Goal: Task Accomplishment & Management: Complete application form

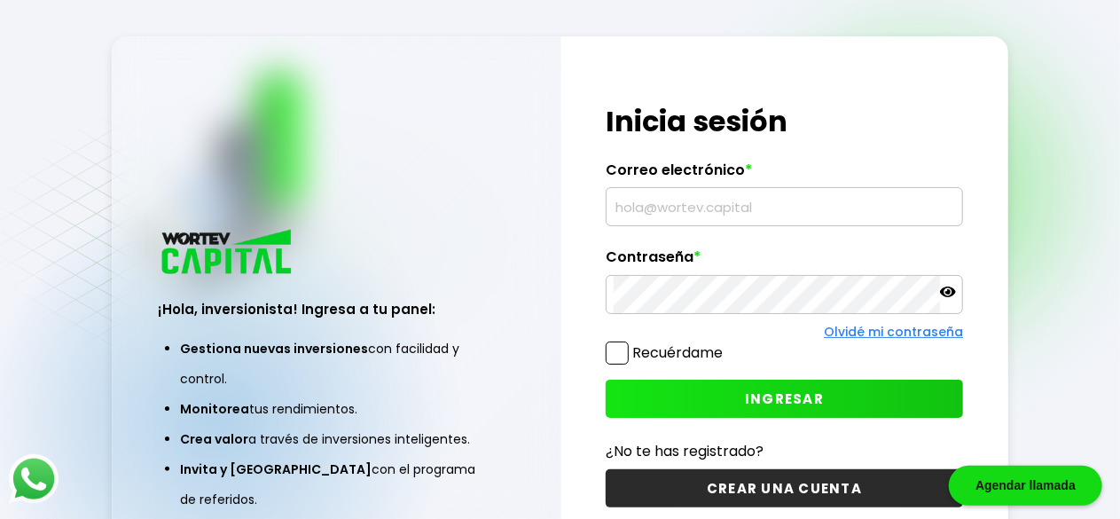
type input "[EMAIL_ADDRESS][DOMAIN_NAME]"
click at [951, 294] on icon at bounding box center [948, 291] width 16 height 11
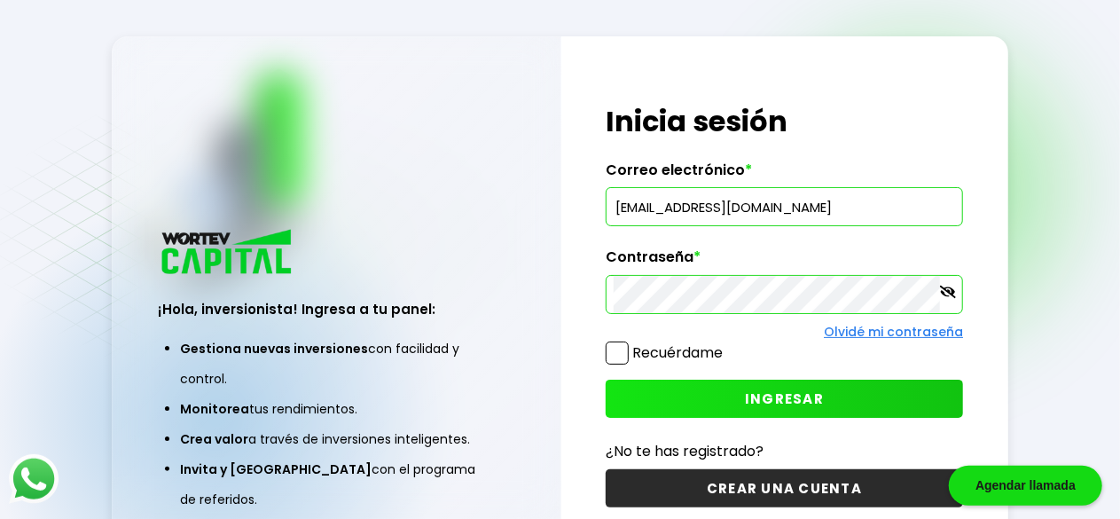
click at [616, 348] on span at bounding box center [617, 352] width 23 height 23
click at [726, 344] on input "Recuérdame" at bounding box center [726, 344] width 0 height 0
click at [739, 387] on button "INGRESAR" at bounding box center [784, 398] width 357 height 38
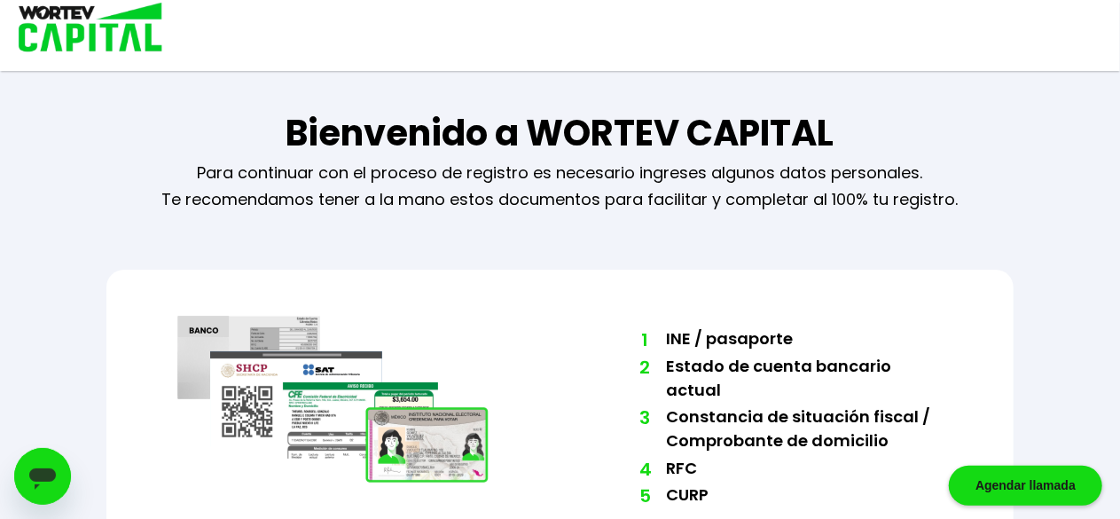
click at [556, 223] on div "Bienvenido a WORTEV CAPITAL Para continuar con el proceso de registro es necesa…" at bounding box center [560, 326] width 1008 height 653
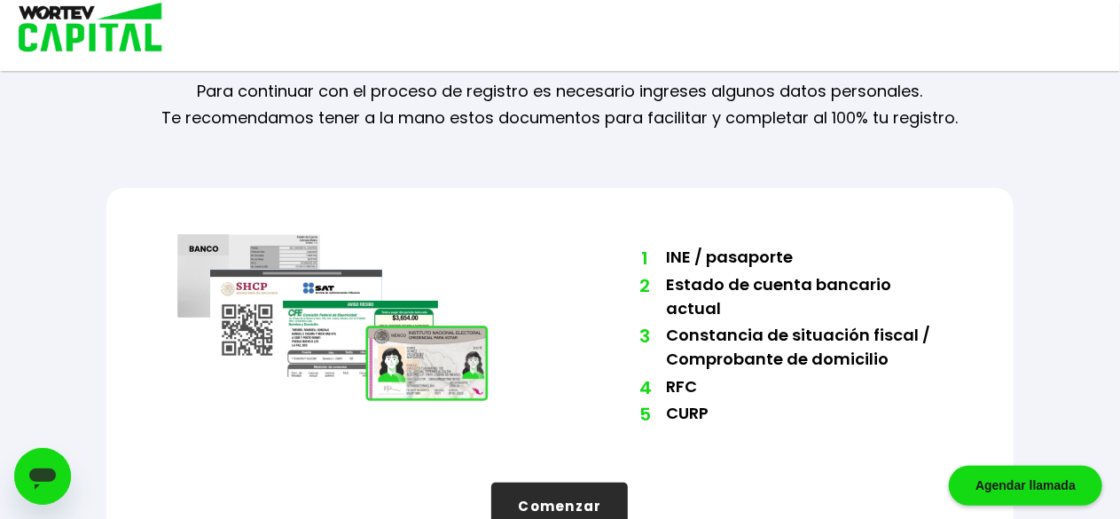
scroll to position [110, 0]
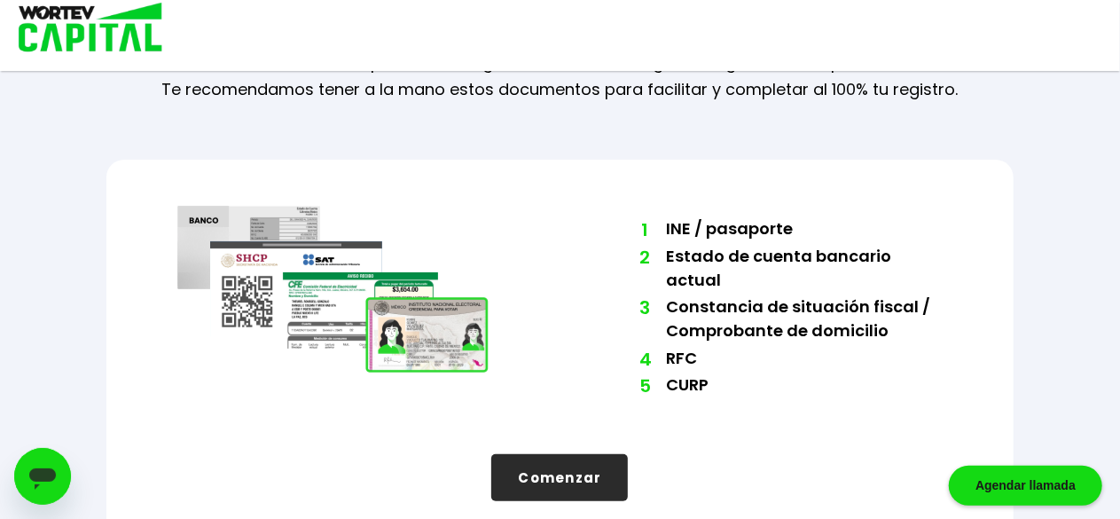
click at [541, 458] on button "Comenzar" at bounding box center [559, 477] width 137 height 47
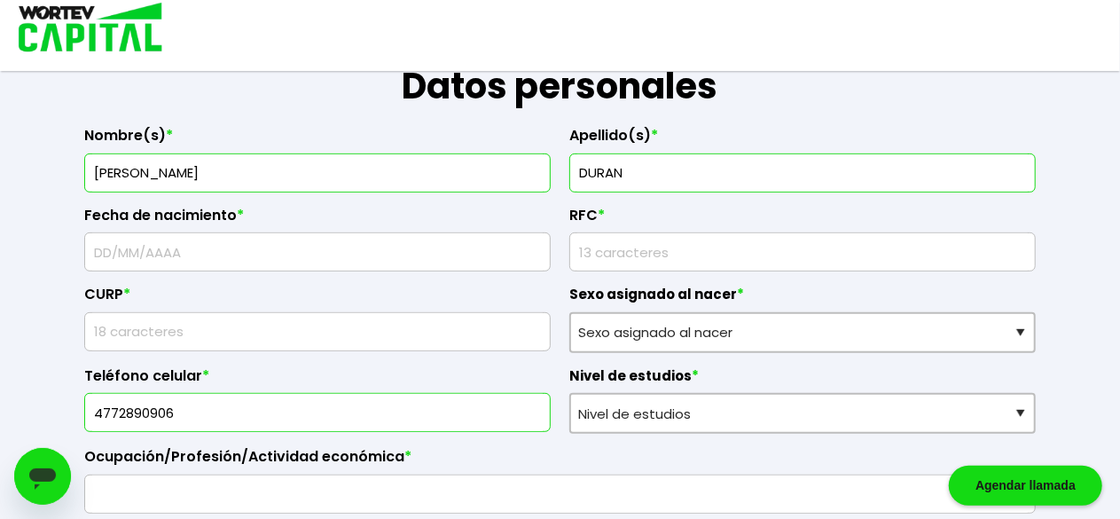
scroll to position [304, 0]
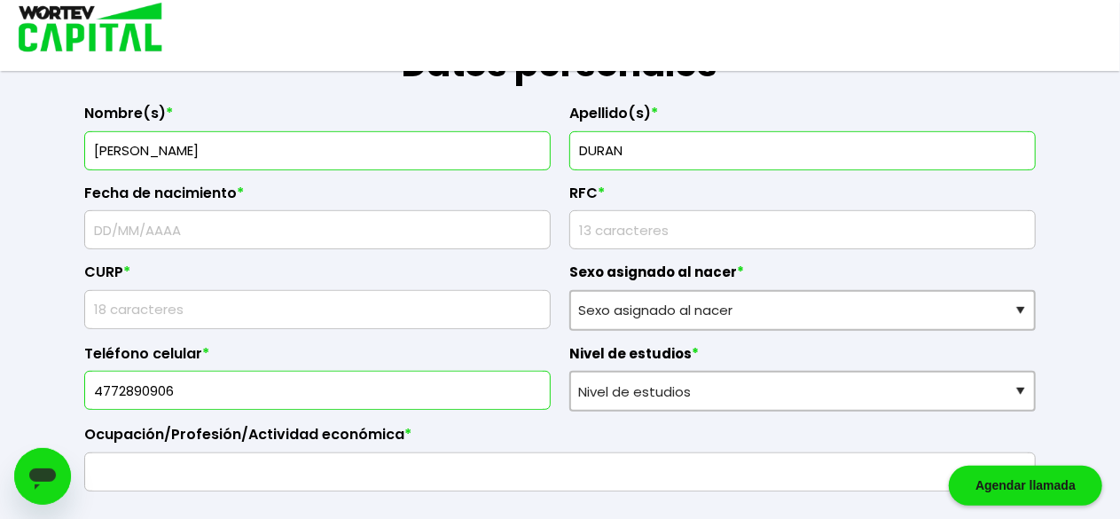
click at [254, 229] on input "text" at bounding box center [317, 229] width 450 height 37
type input "[DATE]"
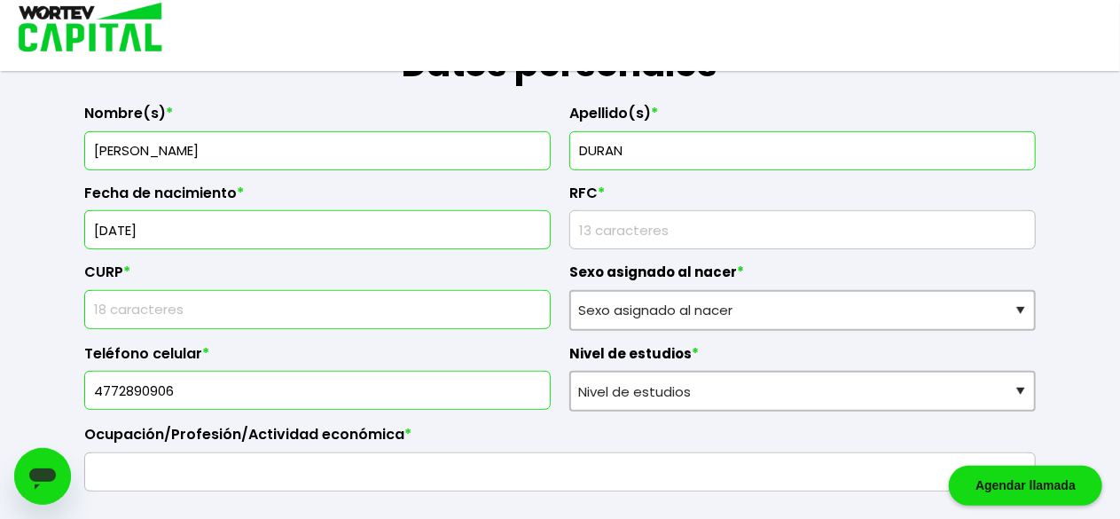
click at [202, 297] on input "text" at bounding box center [317, 309] width 450 height 37
type input "DUOA890928MGTRRN00"
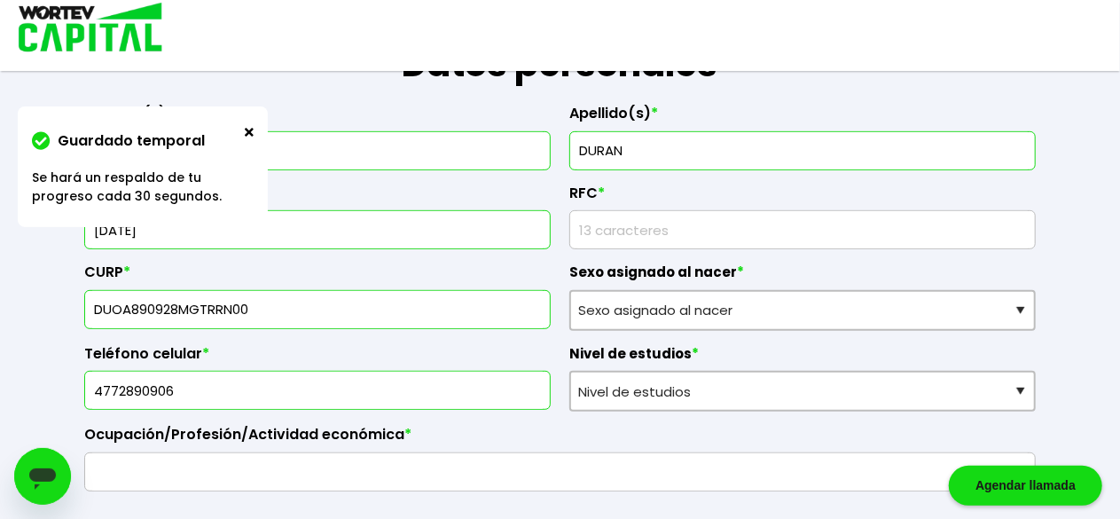
click at [686, 225] on input "rfc" at bounding box center [802, 229] width 450 height 37
type input "DUOA8909285P9"
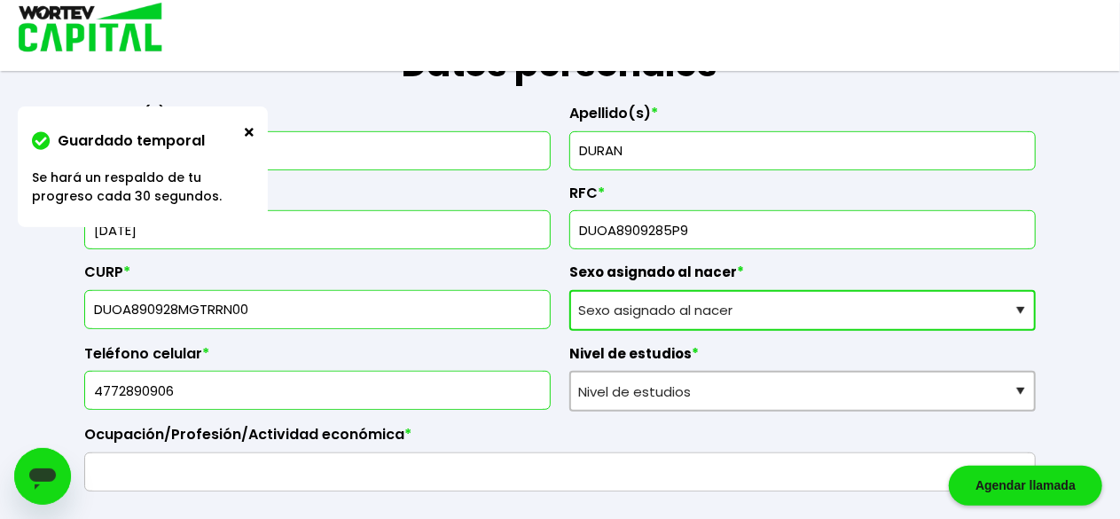
click at [683, 301] on select "Sexo asignado al nacer Hombre Mujer Prefiero no contestar" at bounding box center [802, 310] width 466 height 41
select select "Mujer"
click at [569, 290] on select "Sexo asignado al nacer Hombre Mujer Prefiero no contestar" at bounding box center [802, 310] width 466 height 41
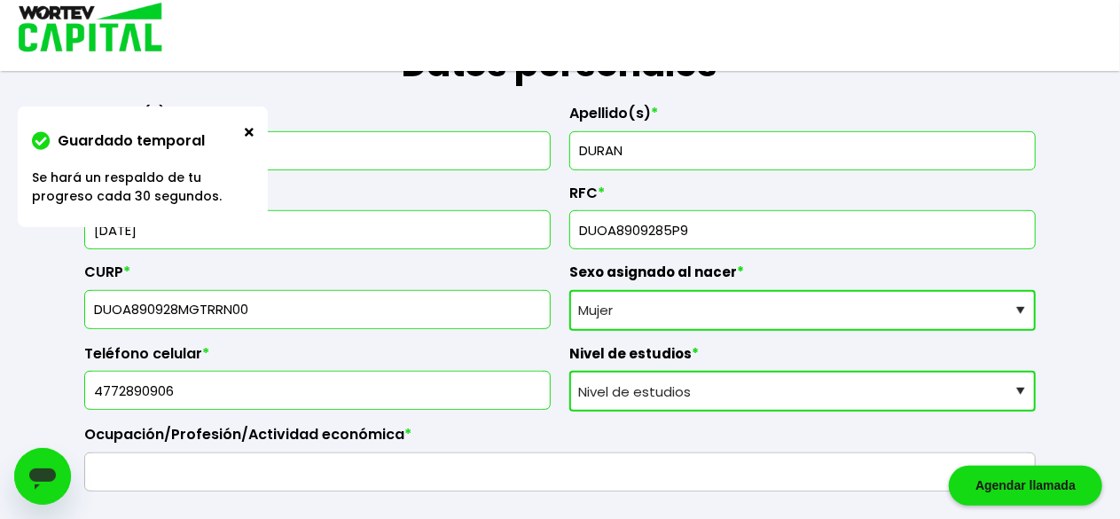
click at [610, 387] on select "Nivel de estudios Primaria Secundaria Bachillerato Licenciatura Posgrado" at bounding box center [802, 391] width 466 height 41
select select "Licenciatura"
click at [569, 371] on select "Nivel de estudios Primaria Secundaria Bachillerato Licenciatura Posgrado" at bounding box center [802, 391] width 466 height 41
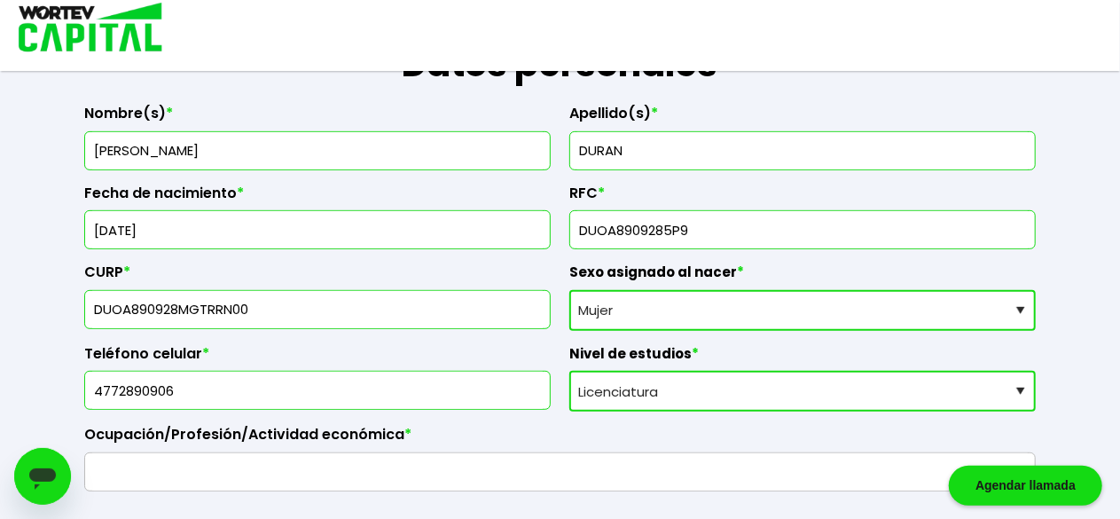
click at [509, 426] on label "Ocupación/Profesión/Actividad económica *" at bounding box center [559, 439] width 951 height 27
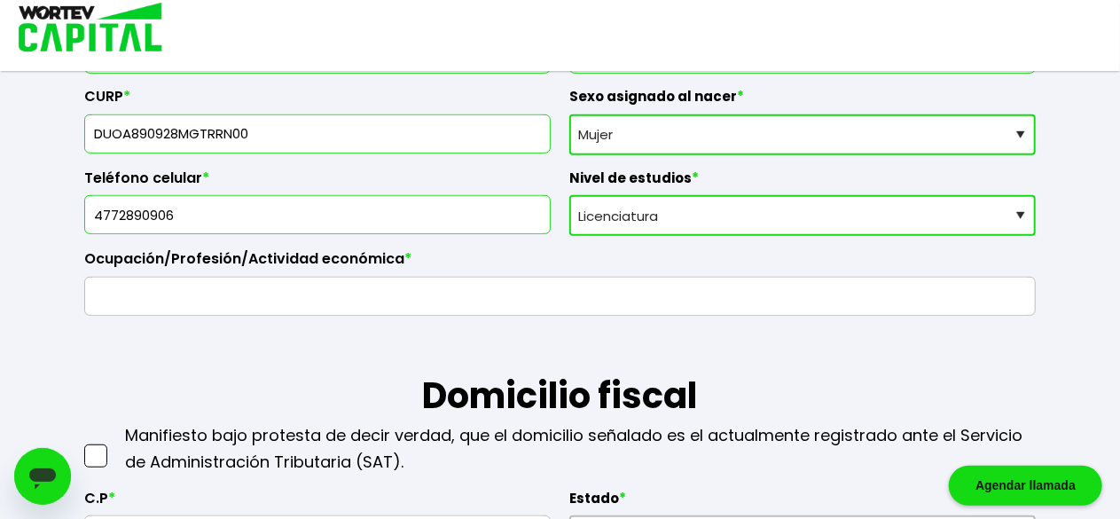
scroll to position [481, 0]
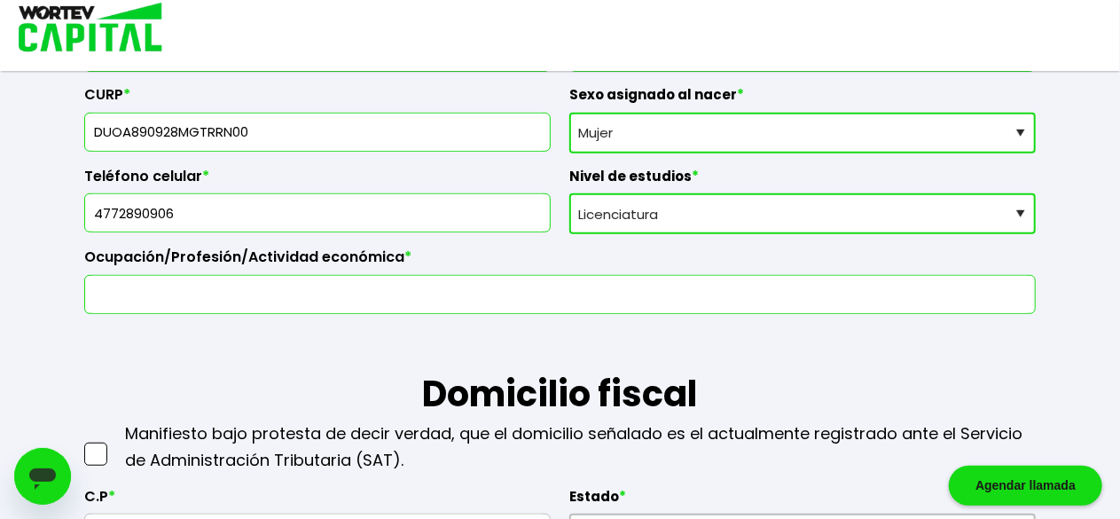
click at [355, 286] on input "text" at bounding box center [559, 294] width 935 height 37
click at [333, 348] on h1 "Domicilio fiscal" at bounding box center [559, 367] width 951 height 106
click at [231, 290] on input "ama de casa/psicologa" at bounding box center [559, 294] width 935 height 37
click at [237, 292] on input "ama de casa/psicologa" at bounding box center [559, 294] width 935 height 37
type input "ama de casa/psicológa"
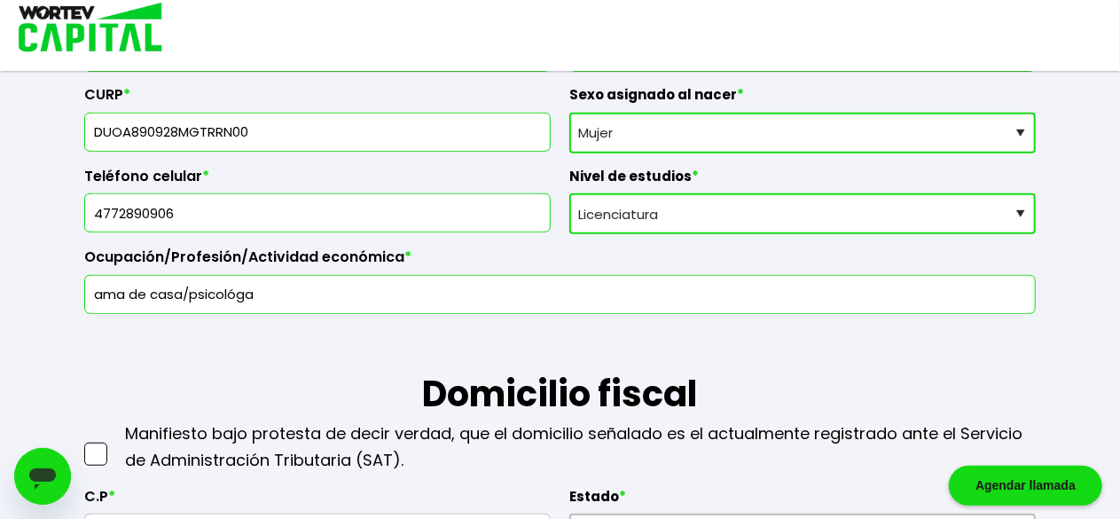
click at [276, 343] on h1 "Domicilio fiscal" at bounding box center [559, 367] width 951 height 106
click at [360, 297] on input "ama de casa/psicológa" at bounding box center [559, 294] width 935 height 37
click at [188, 361] on h1 "Domicilio fiscal" at bounding box center [559, 367] width 951 height 106
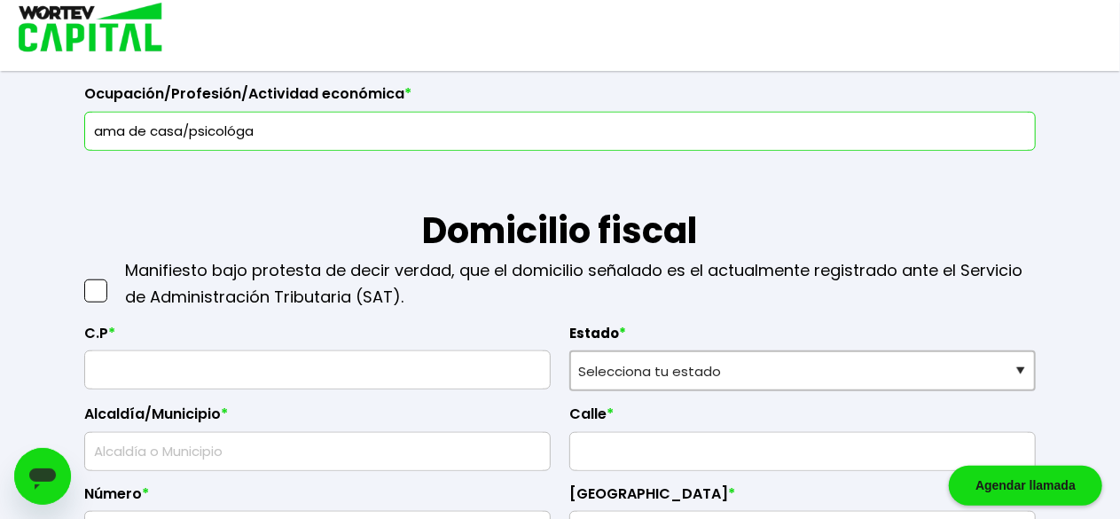
scroll to position [694, 0]
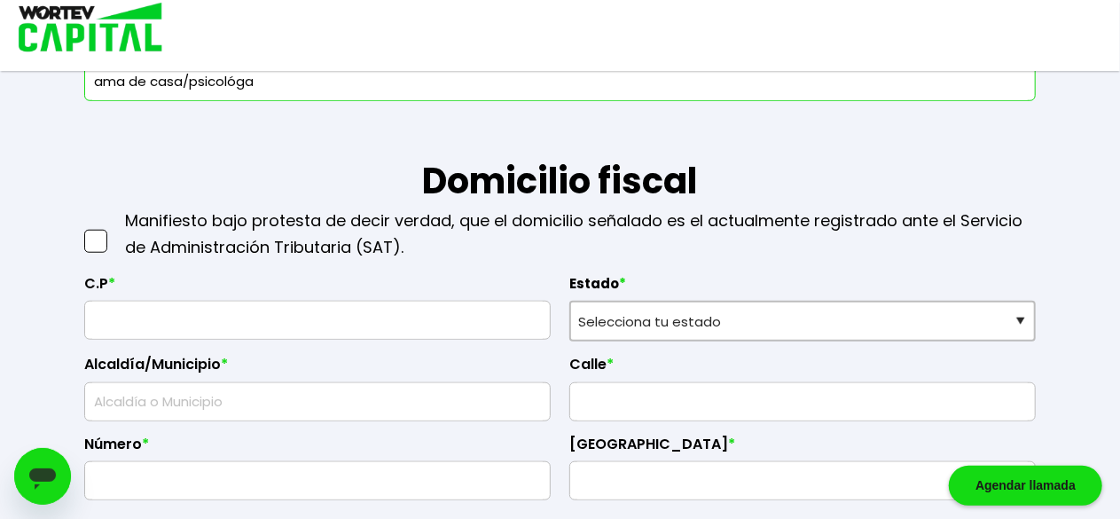
click at [89, 242] on span at bounding box center [95, 241] width 23 height 23
click at [114, 232] on input "checkbox" at bounding box center [114, 232] width 0 height 0
click at [117, 306] on input "text" at bounding box center [317, 319] width 450 height 37
type input "37100"
select select "GT"
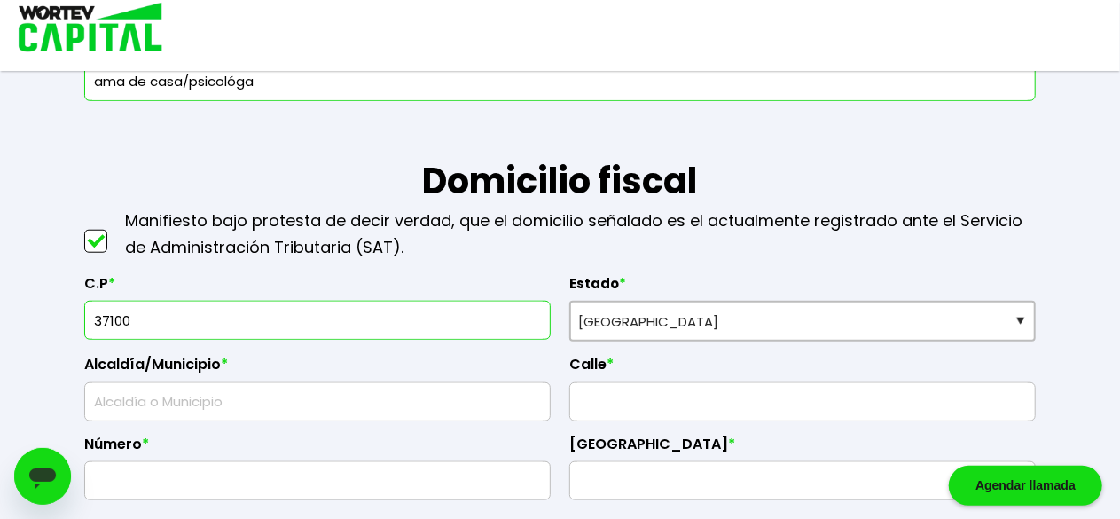
type input "León"
type input "Bulevar [PERSON_NAME]"
type input "6003"
type input "Hacienda [PERSON_NAME]"
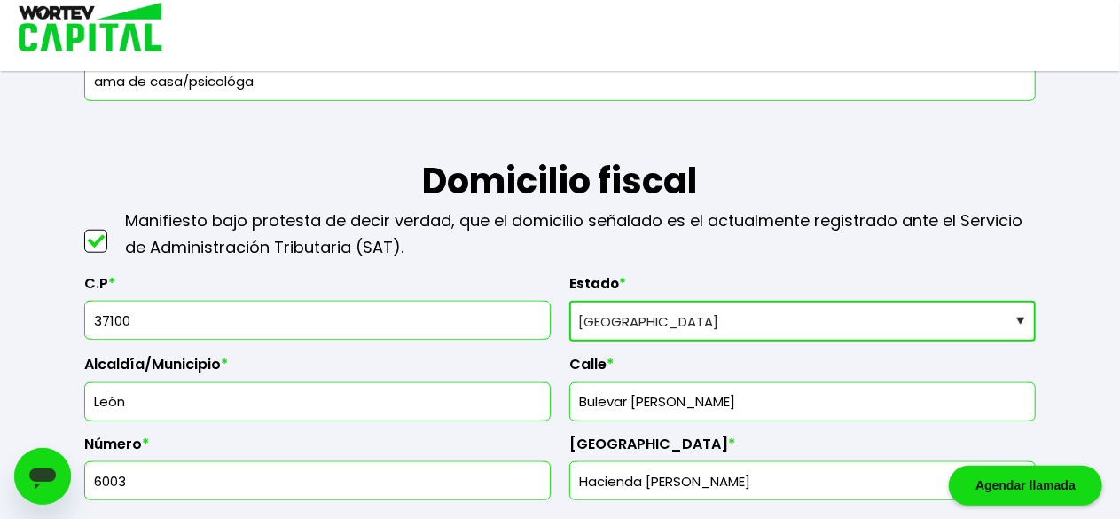
type input "El [PERSON_NAME]"
click at [378, 268] on div "C.P * 37100" at bounding box center [317, 302] width 466 height 82
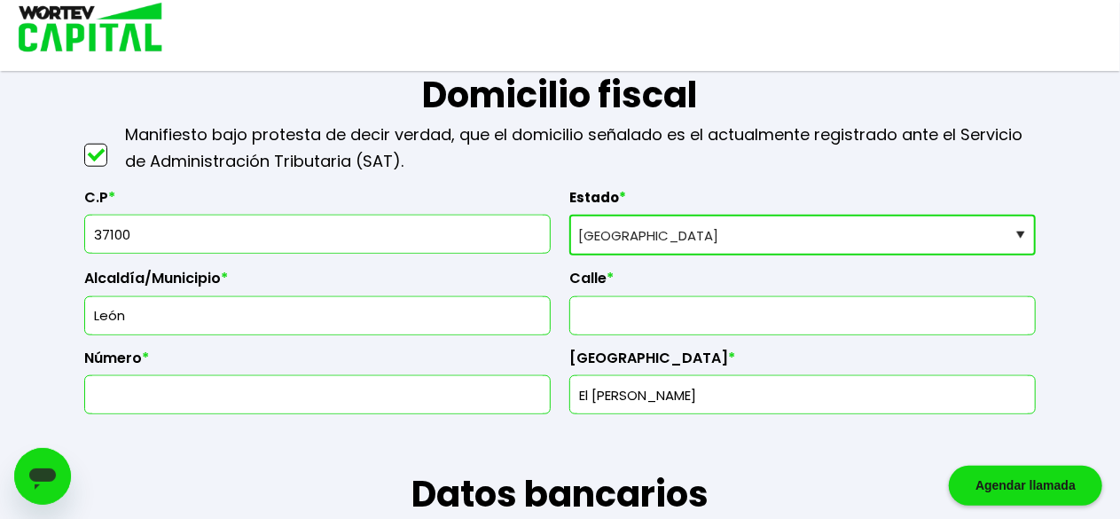
scroll to position [907, 0]
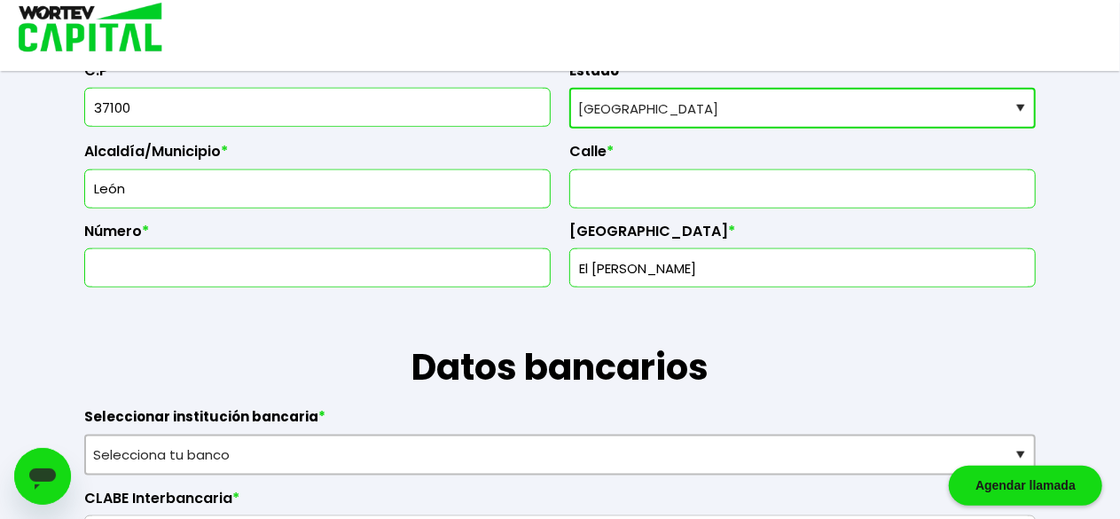
click at [622, 181] on input "text" at bounding box center [802, 188] width 450 height 37
type input "Bulevar [PERSON_NAME]"
type input "6003"
type input "Hacienda [PERSON_NAME]"
click at [287, 328] on h1 "Datos bancarios" at bounding box center [559, 340] width 951 height 106
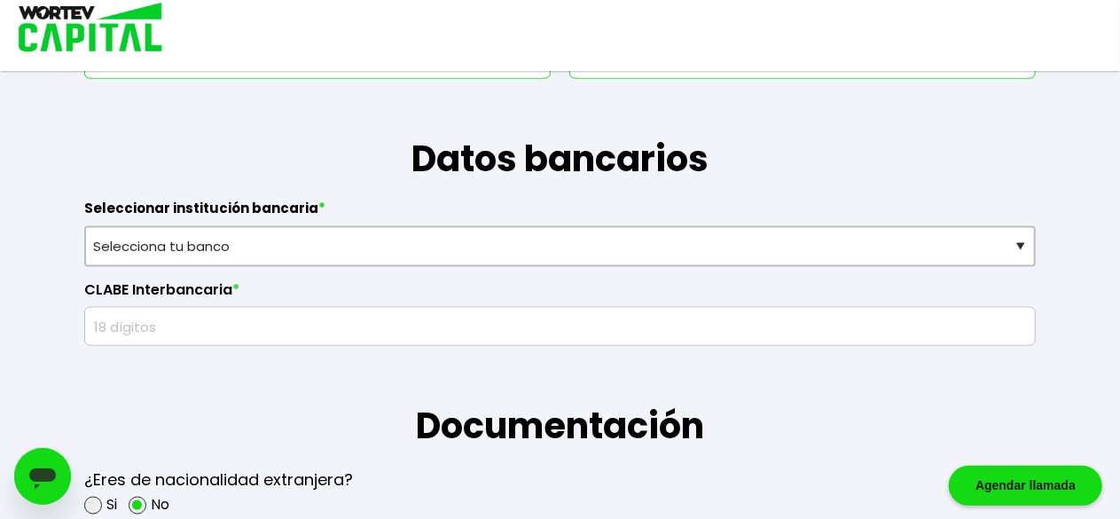
scroll to position [1155, 0]
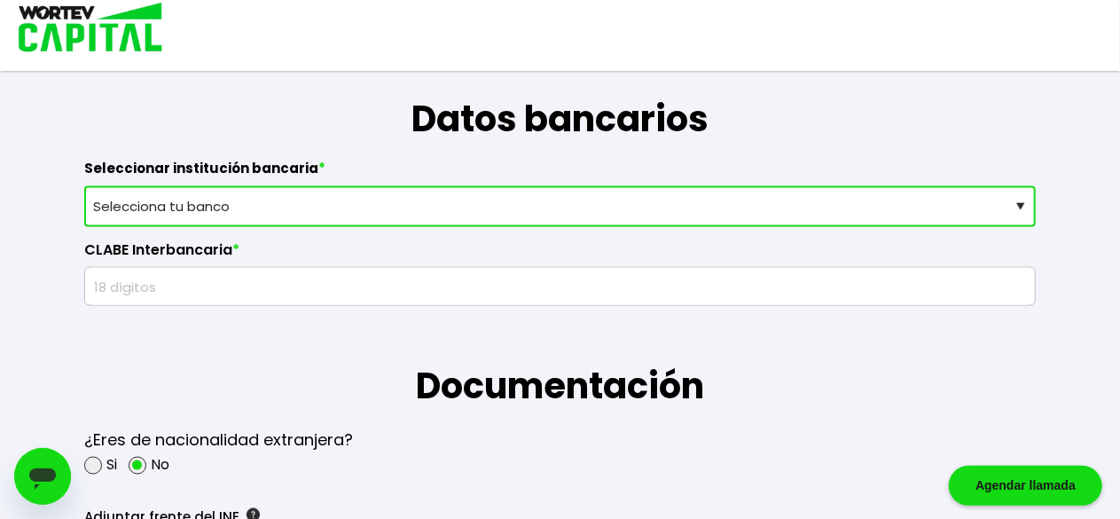
click at [450, 189] on select "Selecciona tu banco ABC Capital Actinver Afirme Albo ASP Banamex Banbajio Banco…" at bounding box center [559, 206] width 951 height 41
select select "Banco Azteca"
click at [84, 186] on select "Selecciona tu banco ABC Capital Actinver Afirme Albo ASP Banamex Banbajio Banco…" at bounding box center [559, 206] width 951 height 41
click at [312, 288] on input "text" at bounding box center [559, 286] width 935 height 37
paste input "12718000205680"
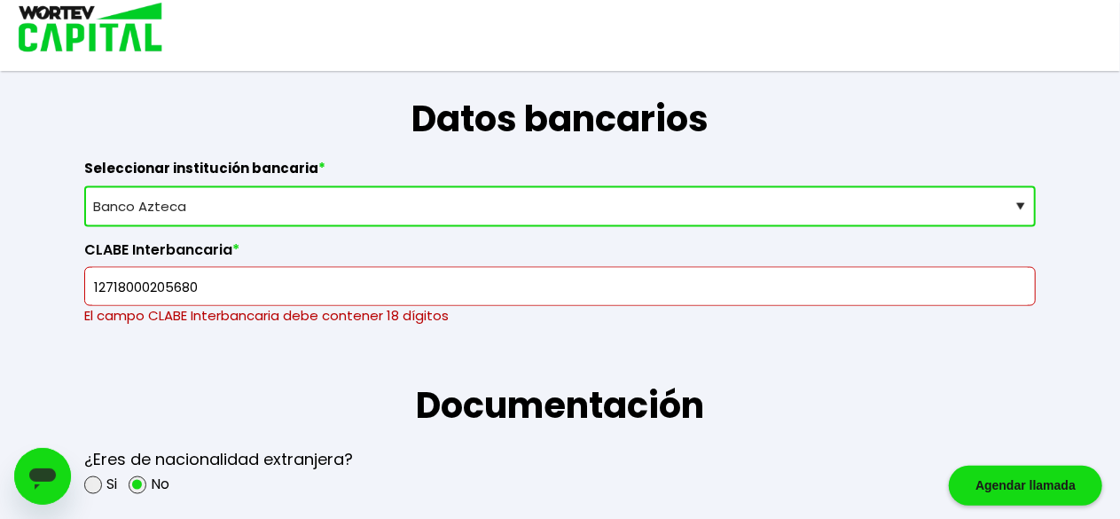
click at [94, 283] on input "12718000205680" at bounding box center [559, 286] width 935 height 37
click at [228, 280] on input "12718000205680" at bounding box center [559, 286] width 935 height 37
click at [229, 284] on input "12718000205680" at bounding box center [559, 286] width 935 height 37
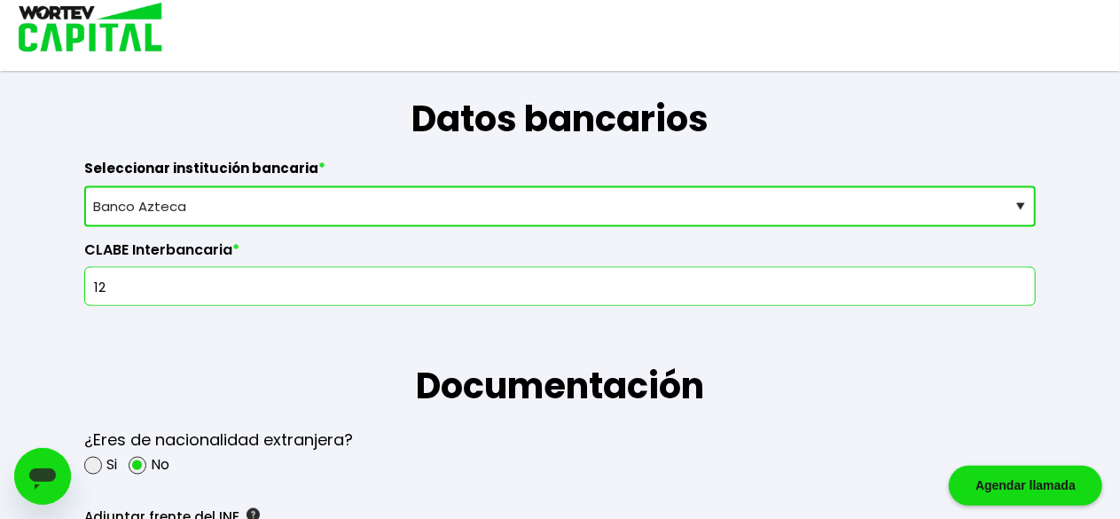
type input "1"
paste input "127180002056804815"
type input "127180002056804815"
click at [227, 347] on h1 "Documentación" at bounding box center [559, 359] width 951 height 106
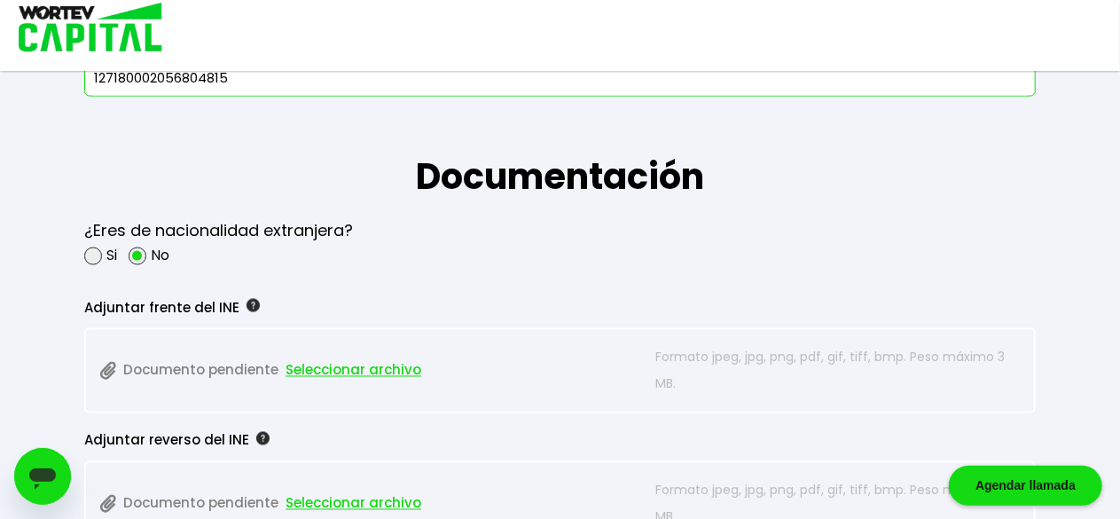
scroll to position [1368, 0]
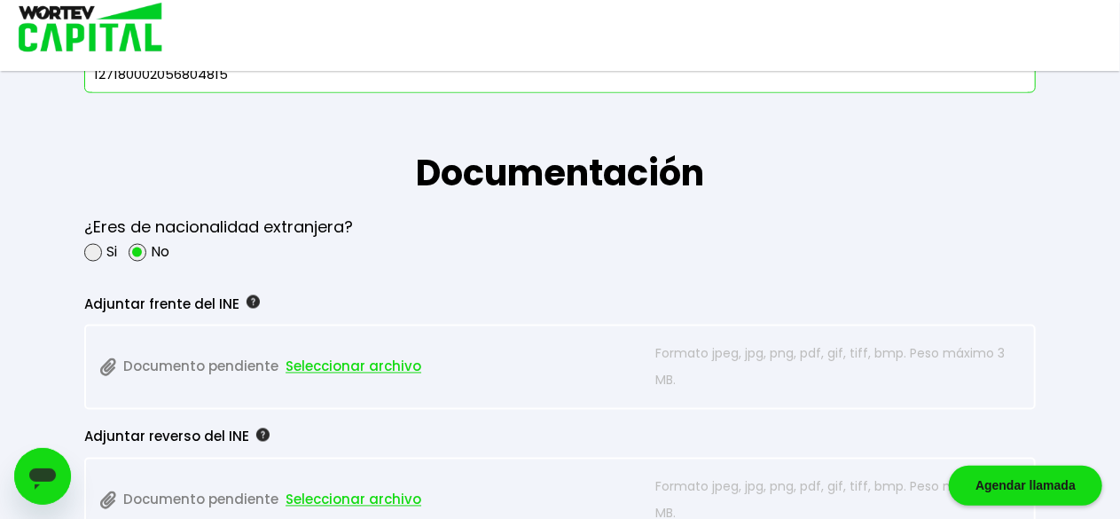
click at [342, 360] on span "Seleccionar archivo" at bounding box center [353, 367] width 136 height 27
click at [302, 361] on span "Seleccionar archivo" at bounding box center [353, 367] width 136 height 27
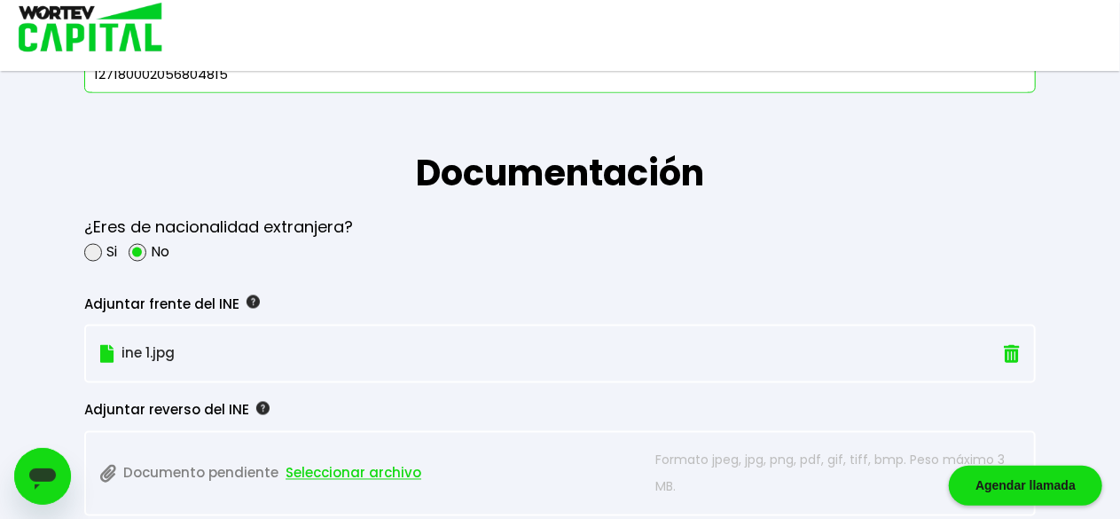
click at [312, 463] on span "Seleccionar archivo" at bounding box center [353, 473] width 136 height 27
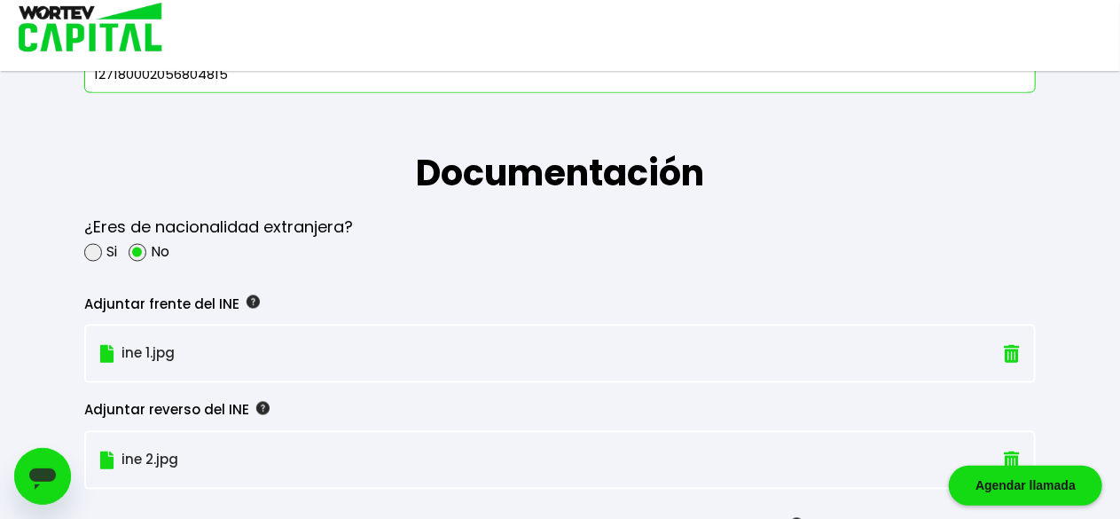
click at [44, 288] on div "Guardado temporal Se hará un respaldo de tu progreso cada 30 segundos. La sigui…" at bounding box center [560, 156] width 1120 height 3048
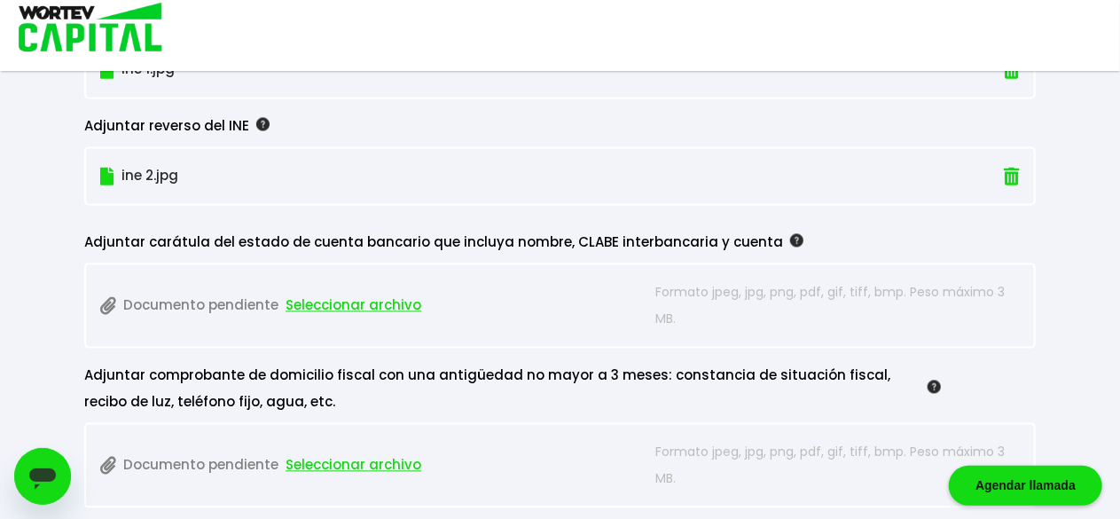
scroll to position [1687, 0]
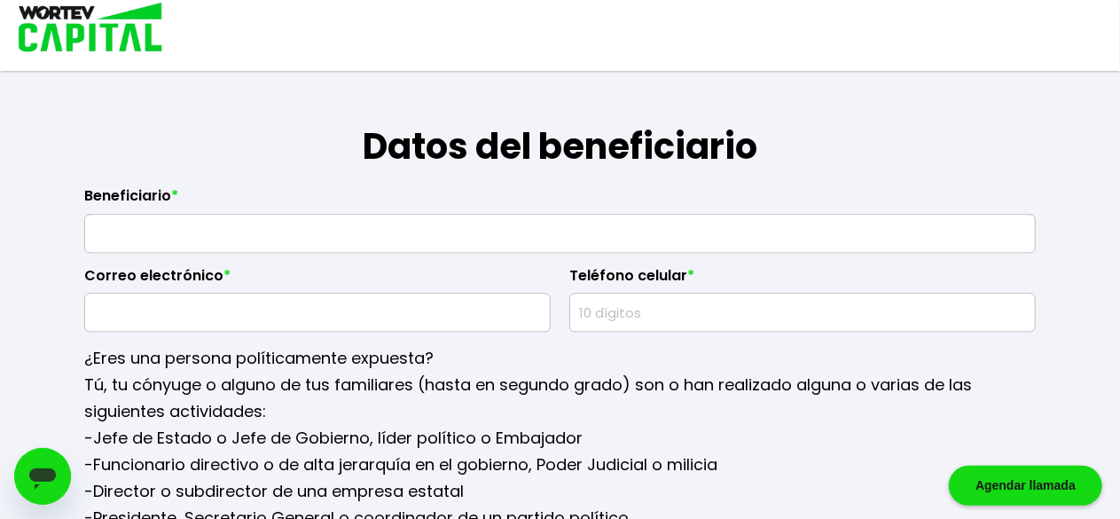
scroll to position [2077, 0]
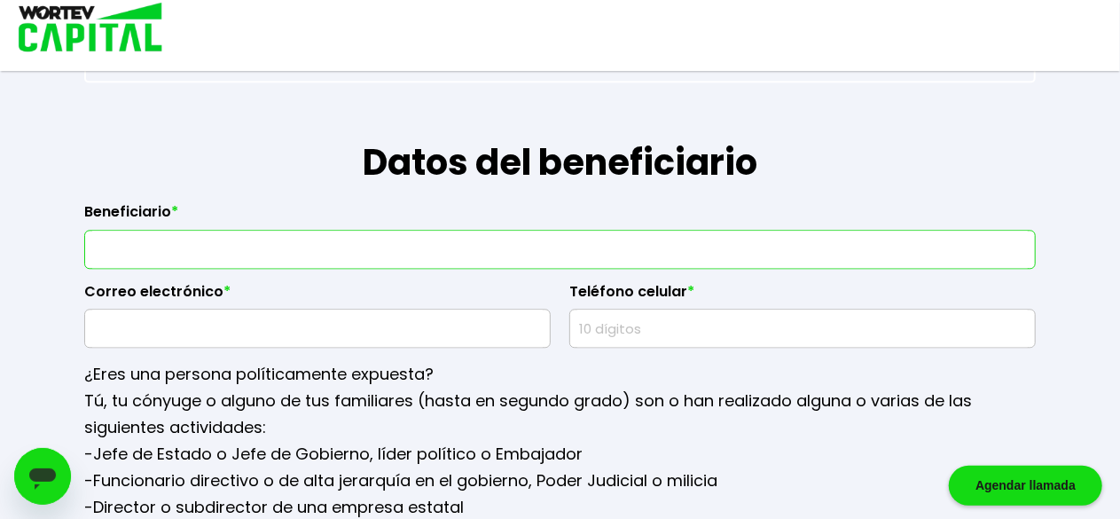
click at [159, 249] on input "text" at bounding box center [559, 249] width 935 height 37
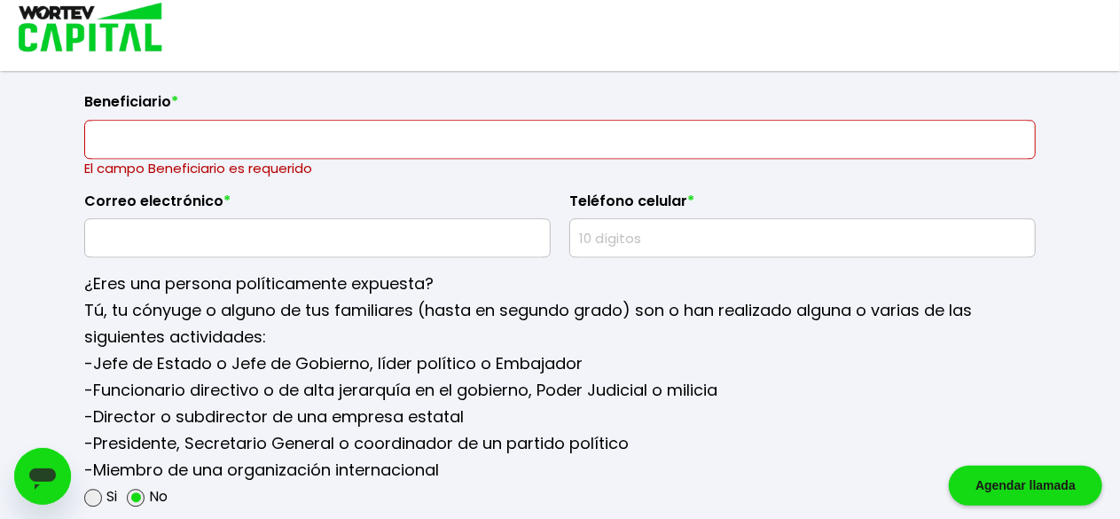
scroll to position [2184, 0]
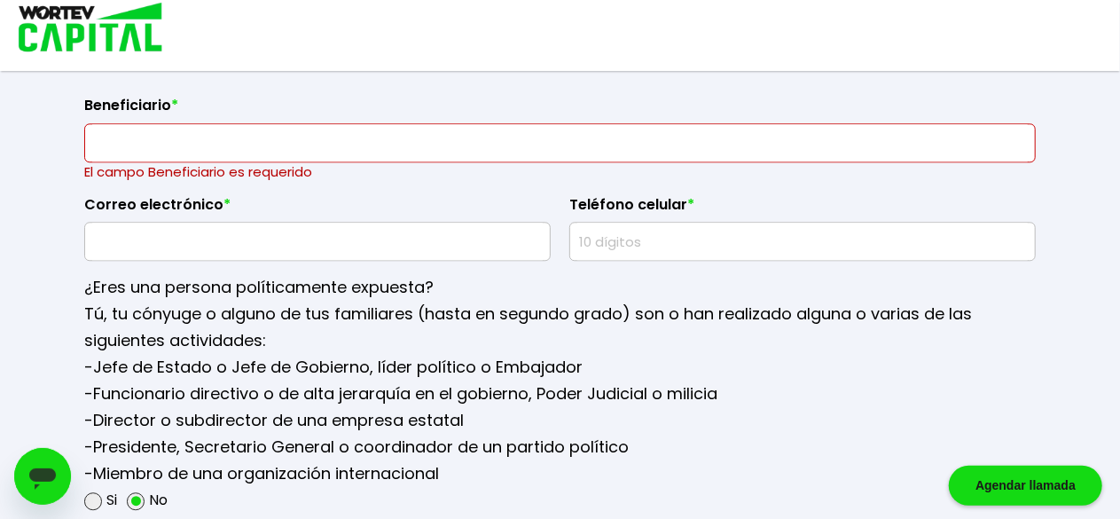
click at [125, 134] on input "text" at bounding box center [559, 142] width 935 height 37
click at [153, 138] on input "text" at bounding box center [559, 142] width 935 height 37
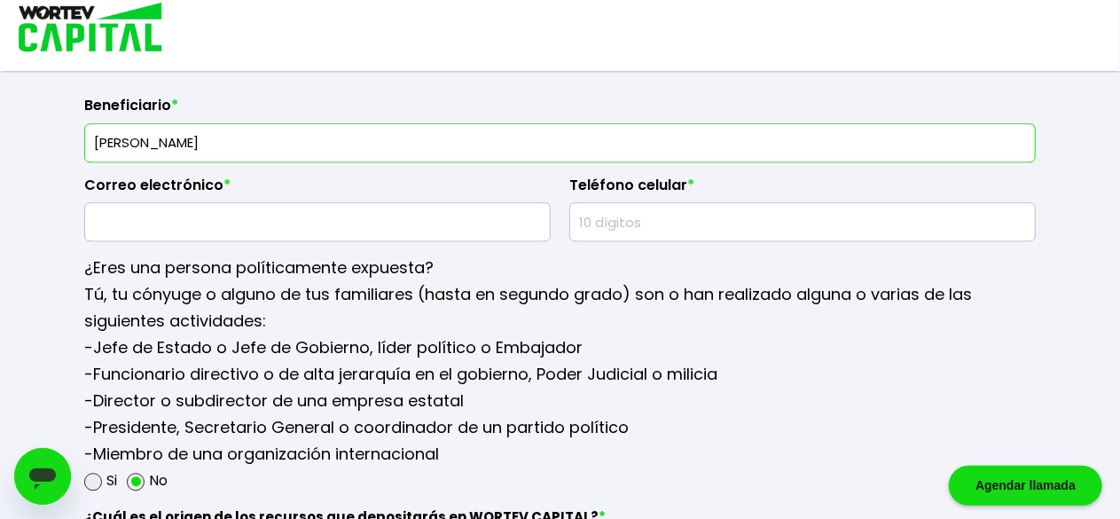
type input "[PERSON_NAME]"
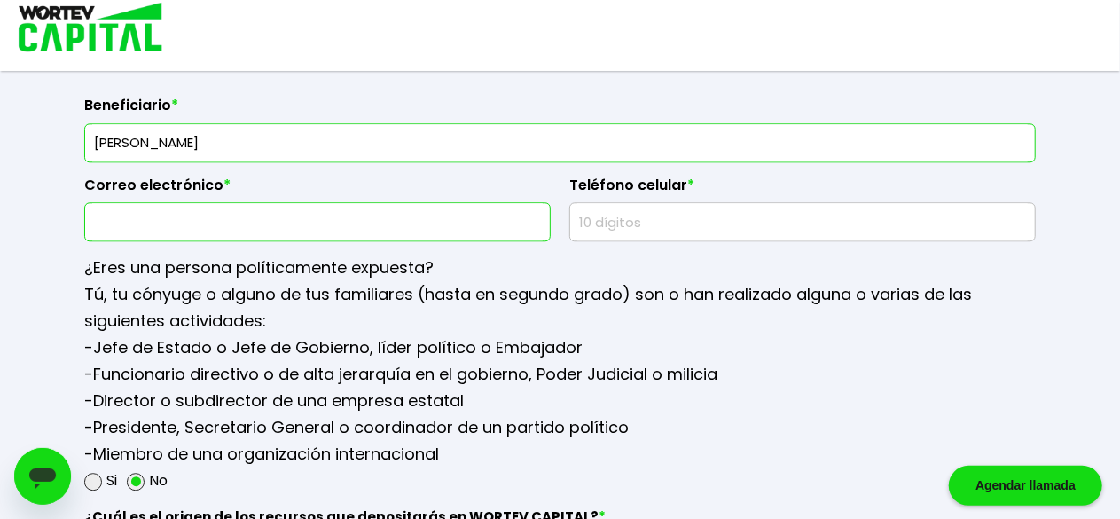
click at [362, 215] on input "text" at bounding box center [317, 221] width 450 height 37
type input "[EMAIL_ADDRESS][DOMAIN_NAME]"
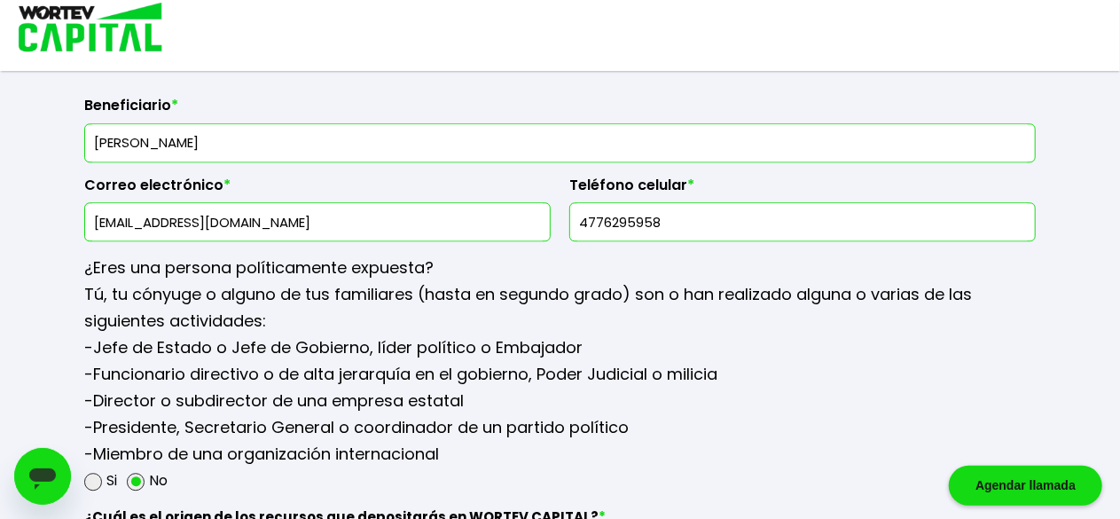
click at [696, 214] on input "4776295958" at bounding box center [802, 221] width 450 height 37
type input "4"
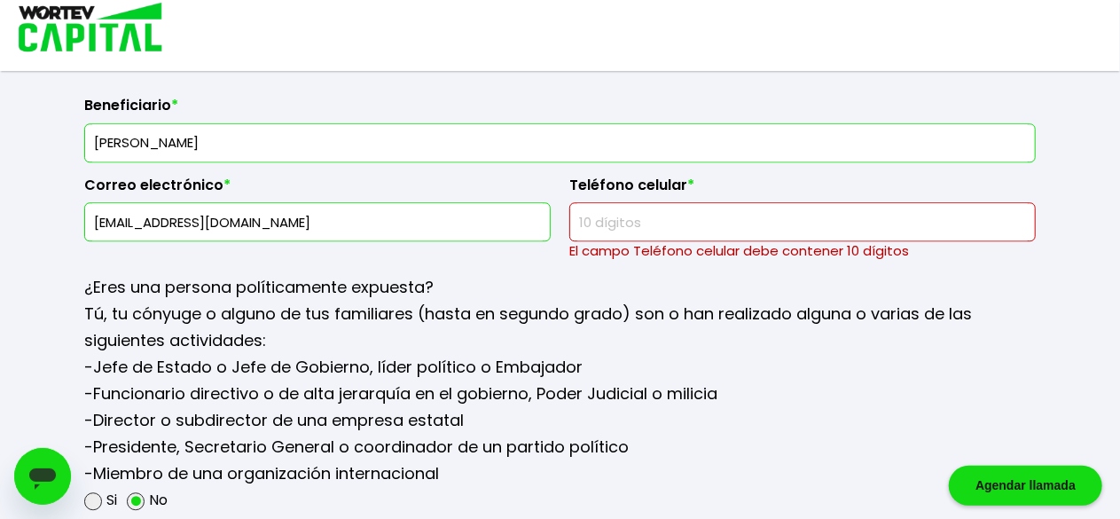
click at [637, 218] on input "text" at bounding box center [802, 221] width 450 height 37
paste input "15016"
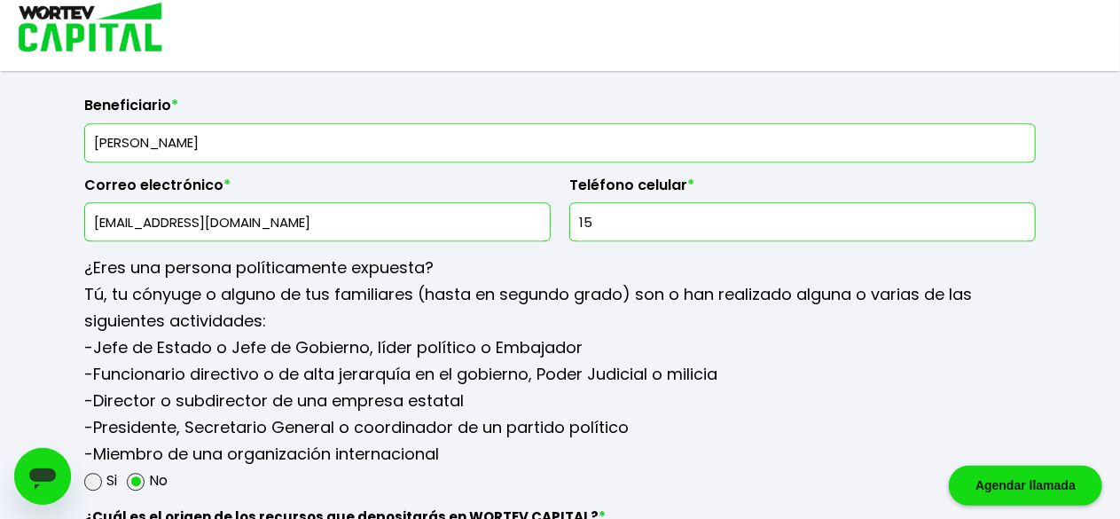
type input "1"
click at [654, 209] on input "text" at bounding box center [802, 221] width 450 height 37
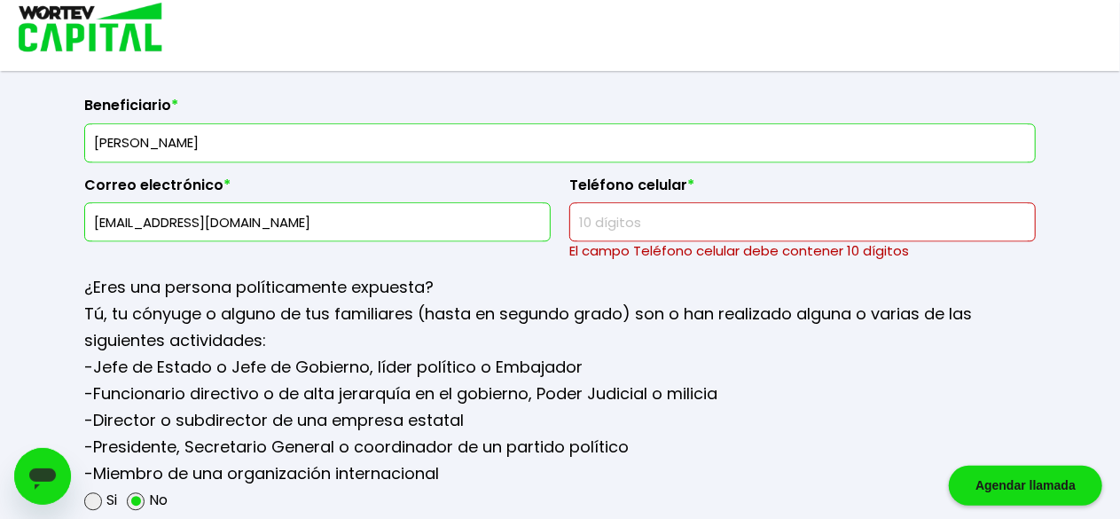
click at [612, 216] on input "text" at bounding box center [802, 221] width 450 height 37
paste input "5016126228"
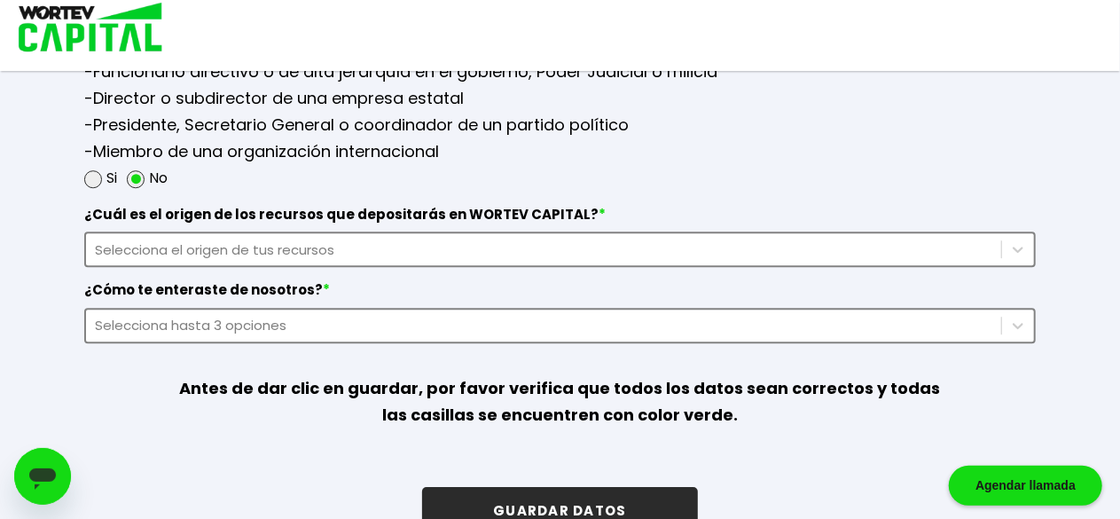
scroll to position [2521, 0]
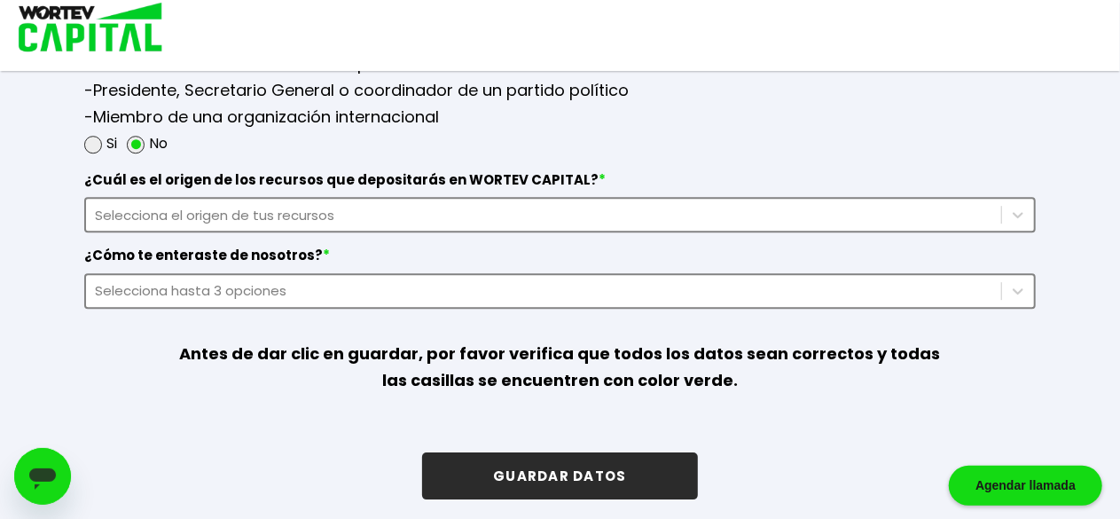
type input "5016126228"
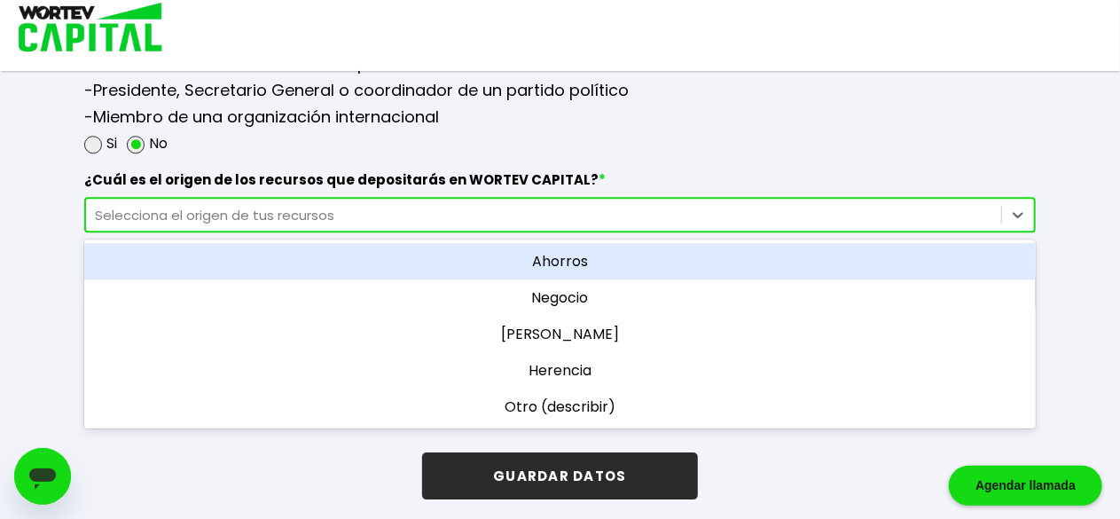
click at [385, 205] on div "Selecciona el origen de tus recursos" at bounding box center [543, 215] width 897 height 20
click at [445, 250] on div "Ahorros" at bounding box center [559, 261] width 951 height 36
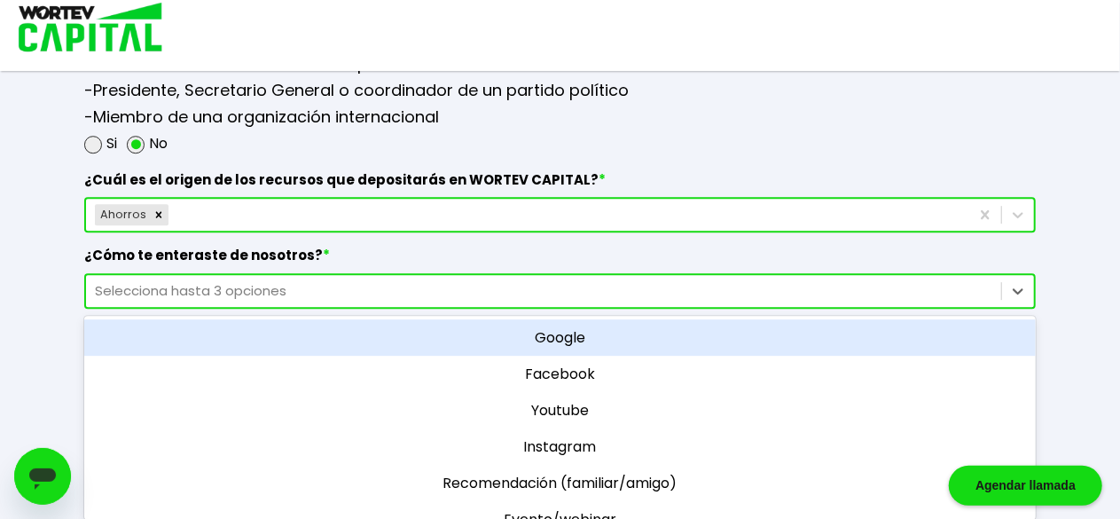
click at [211, 280] on div "Selecciona hasta 3 opciones" at bounding box center [543, 290] width 897 height 20
click at [669, 329] on div "Google" at bounding box center [559, 337] width 951 height 36
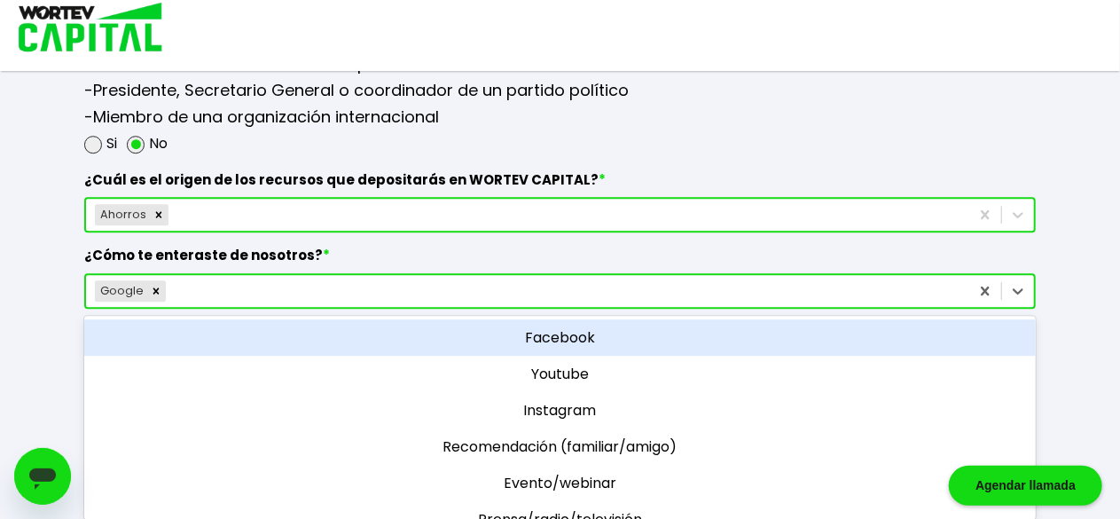
click at [830, 277] on div "Google" at bounding box center [527, 291] width 883 height 28
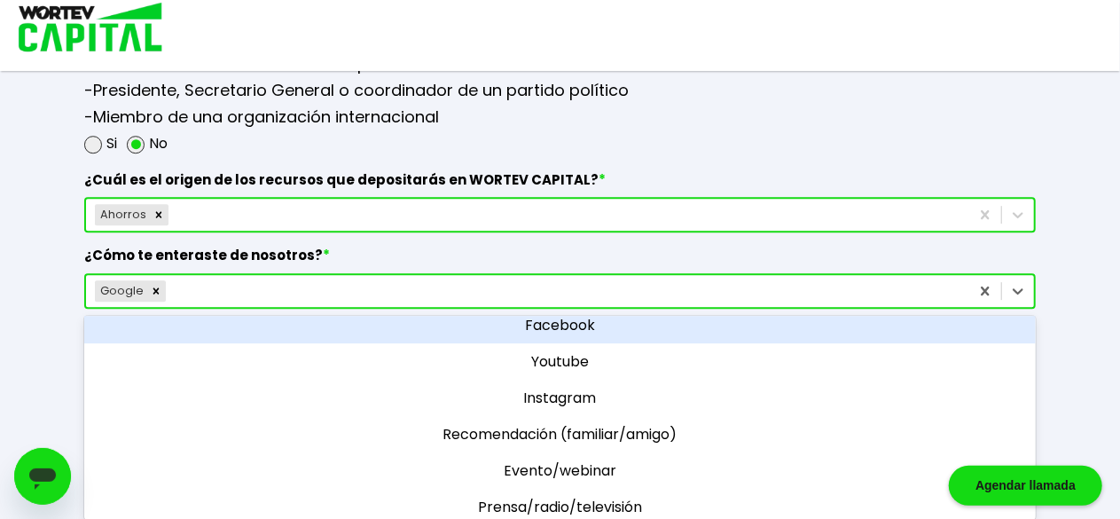
scroll to position [0, 0]
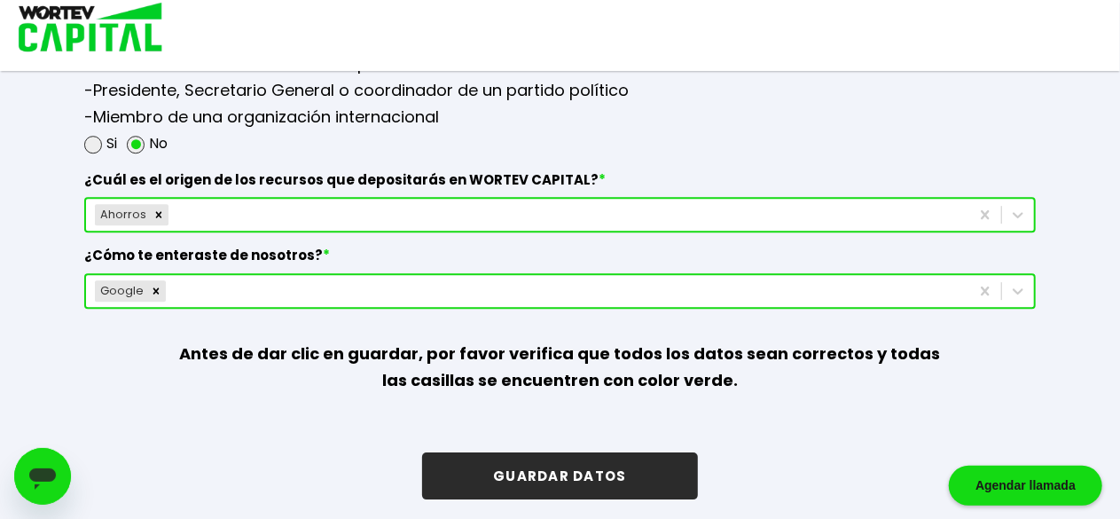
click at [832, 390] on p "Antes de dar clic en guardar, por favor verifica que todos los datos sean corre…" at bounding box center [559, 367] width 761 height 117
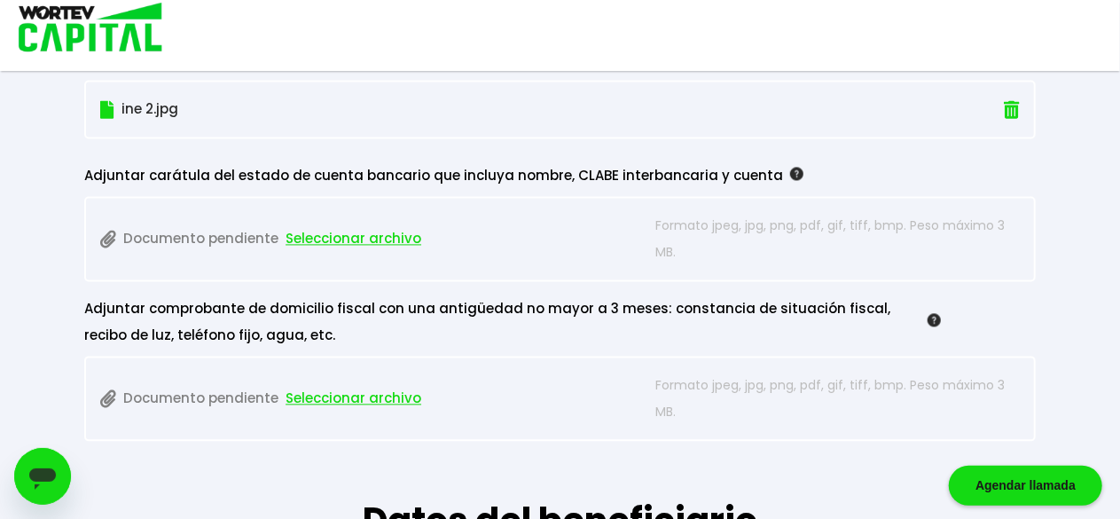
scroll to position [1726, 0]
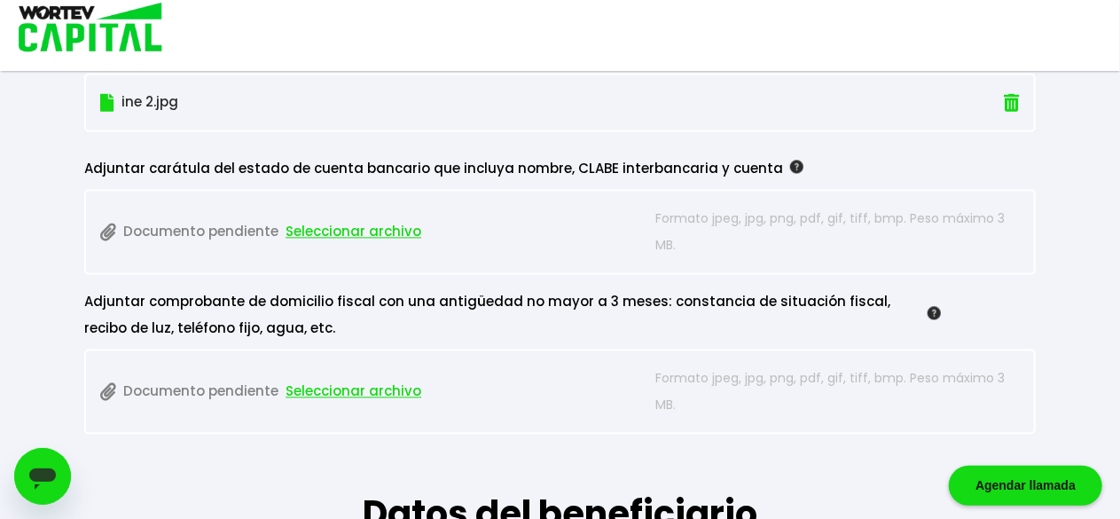
click at [340, 381] on span "Seleccionar archivo" at bounding box center [353, 391] width 136 height 27
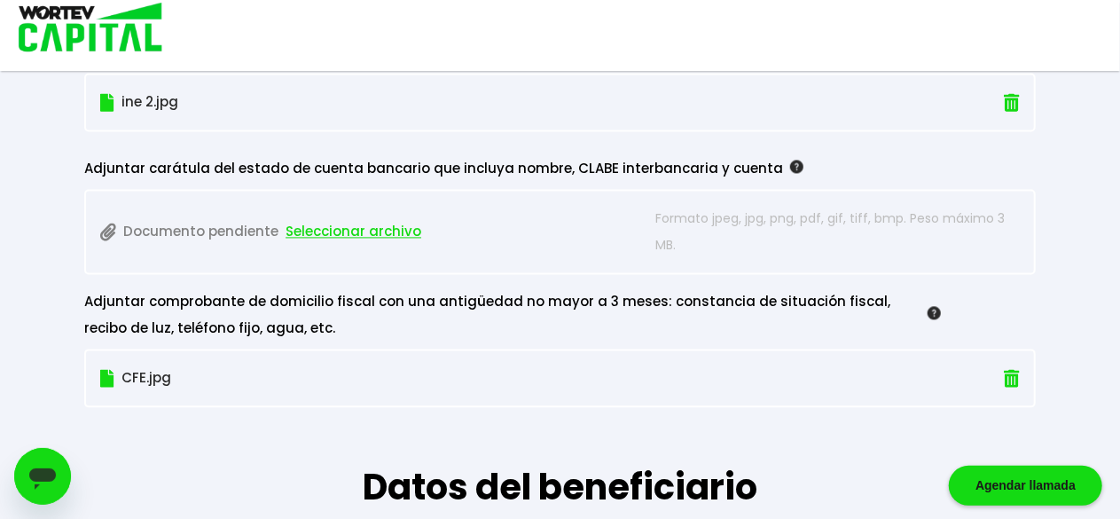
click at [337, 226] on span "Seleccionar archivo" at bounding box center [353, 231] width 136 height 27
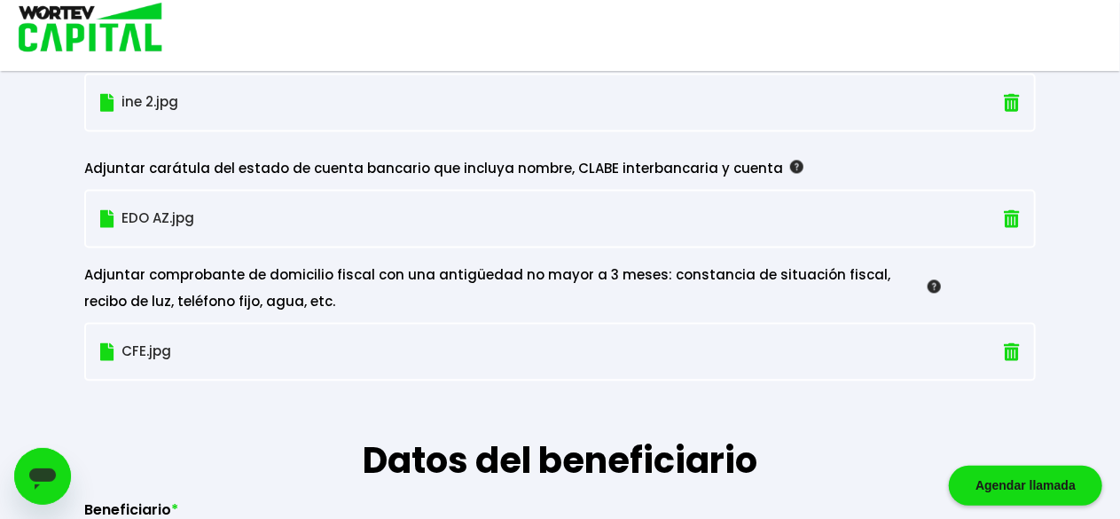
click at [936, 279] on img at bounding box center [933, 285] width 13 height 13
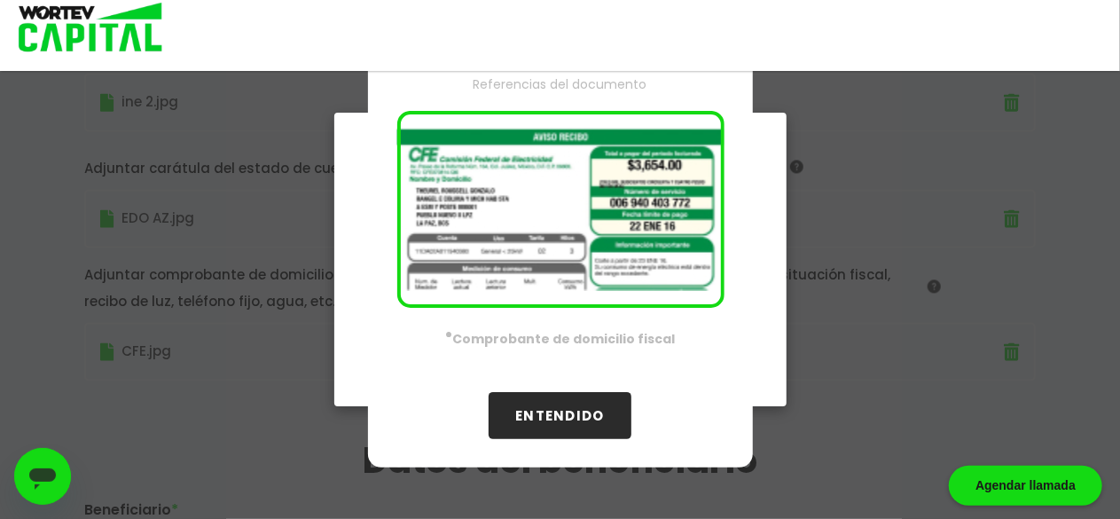
click at [564, 400] on button "ENTENDIDO" at bounding box center [560, 415] width 142 height 47
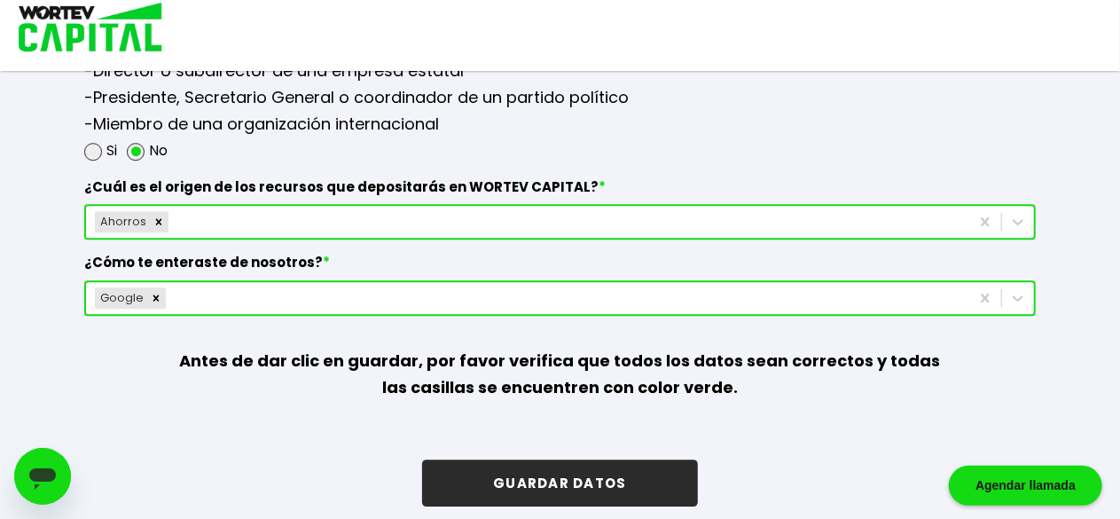
scroll to position [2468, 0]
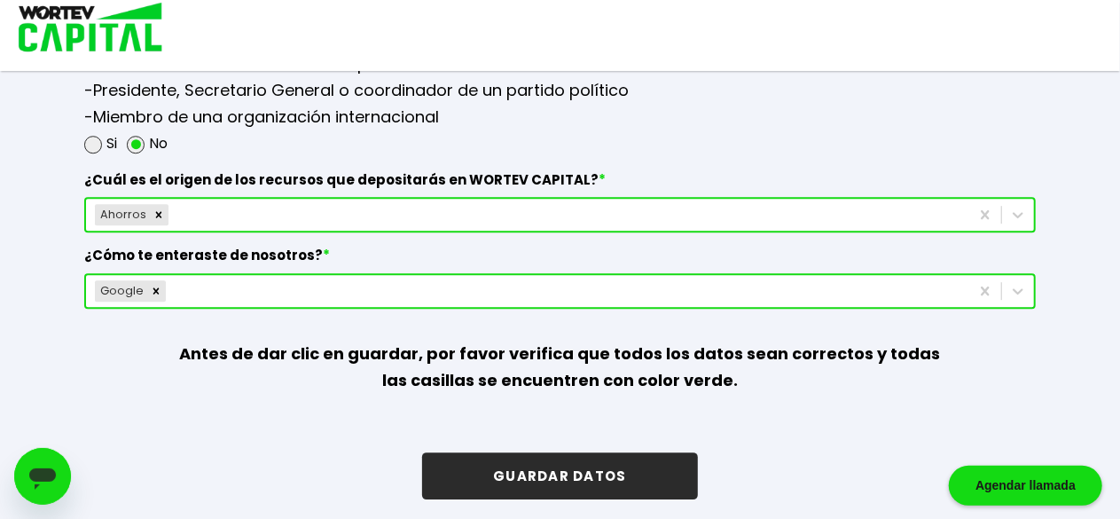
click at [573, 467] on button "GUARDAR DATOS" at bounding box center [559, 475] width 275 height 47
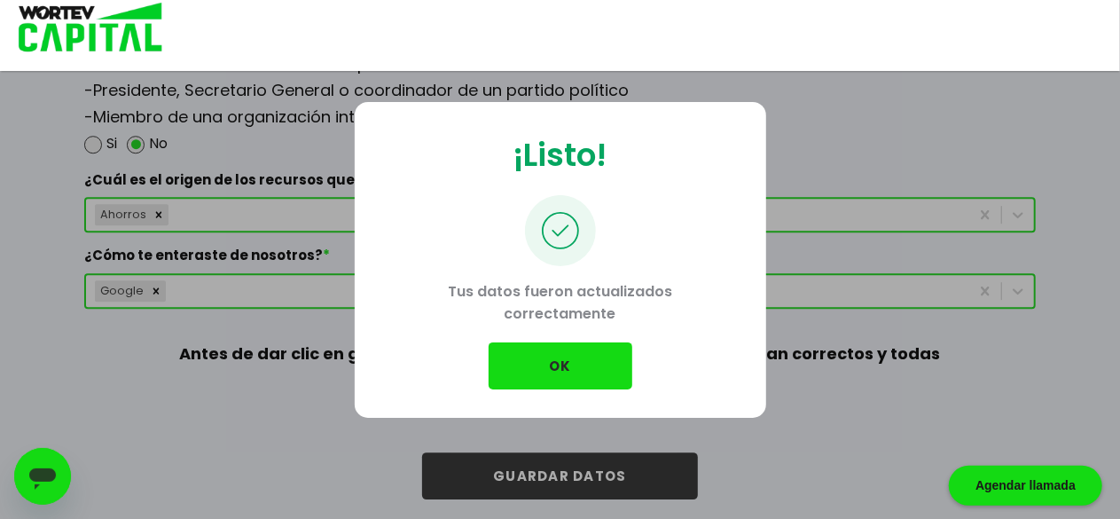
click at [544, 368] on button "OK" at bounding box center [561, 365] width 144 height 47
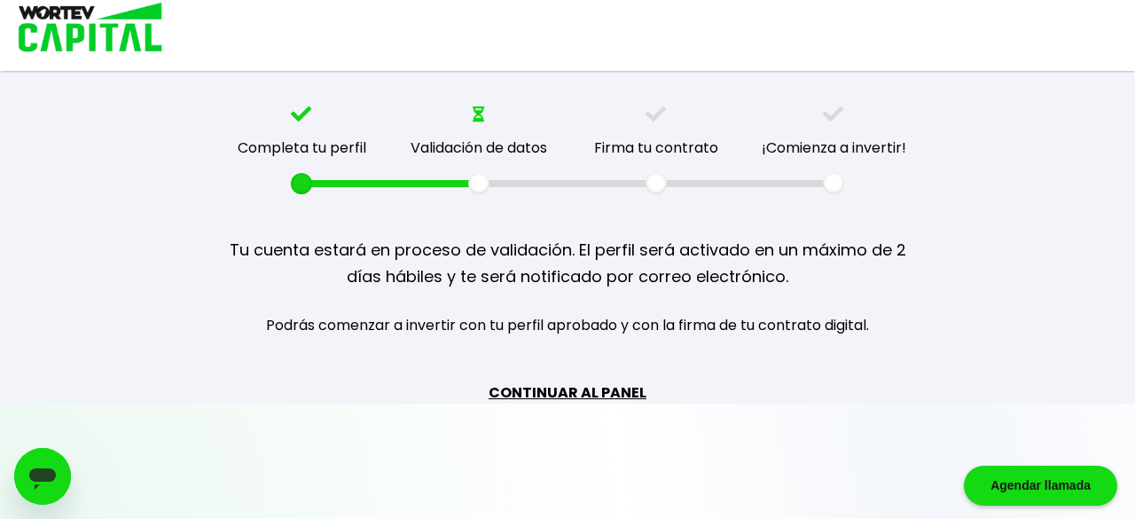
click at [537, 387] on link "CONTINUAR AL PANEL" at bounding box center [568, 392] width 158 height 22
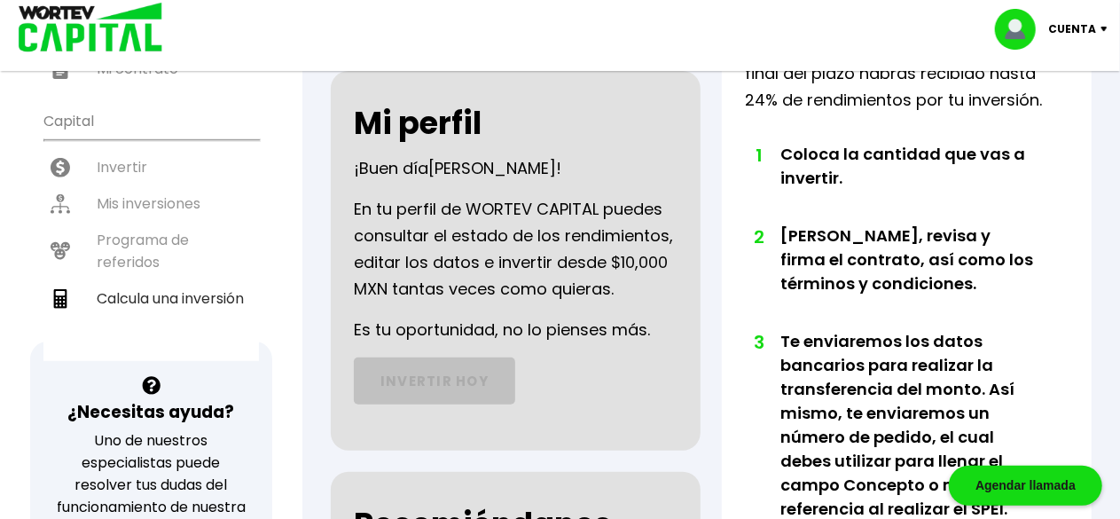
scroll to position [340, 0]
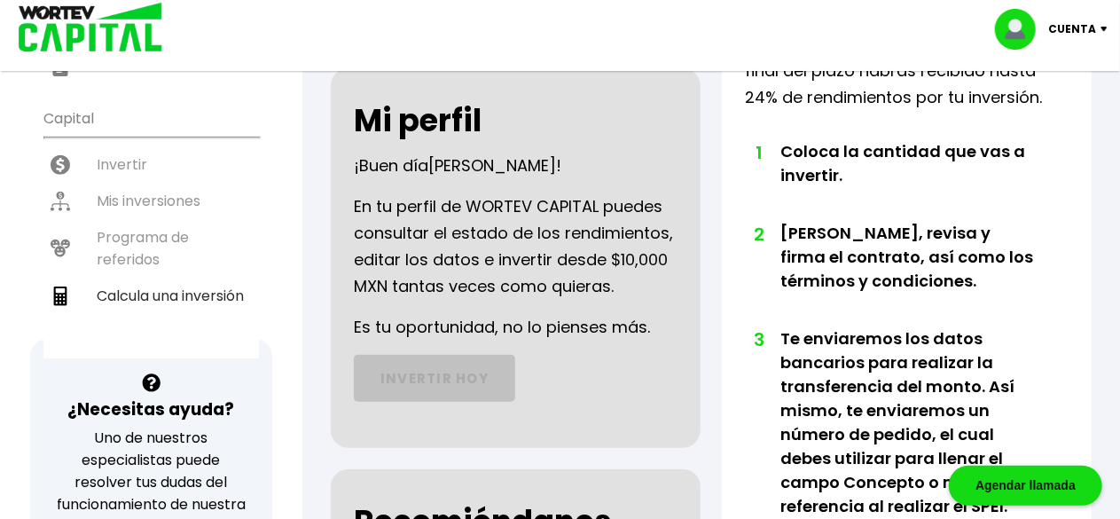
click at [711, 163] on div "Cuenta temporalmente restringida. Tus datos serán verificados en un periodo máx…" at bounding box center [710, 409] width 817 height 1349
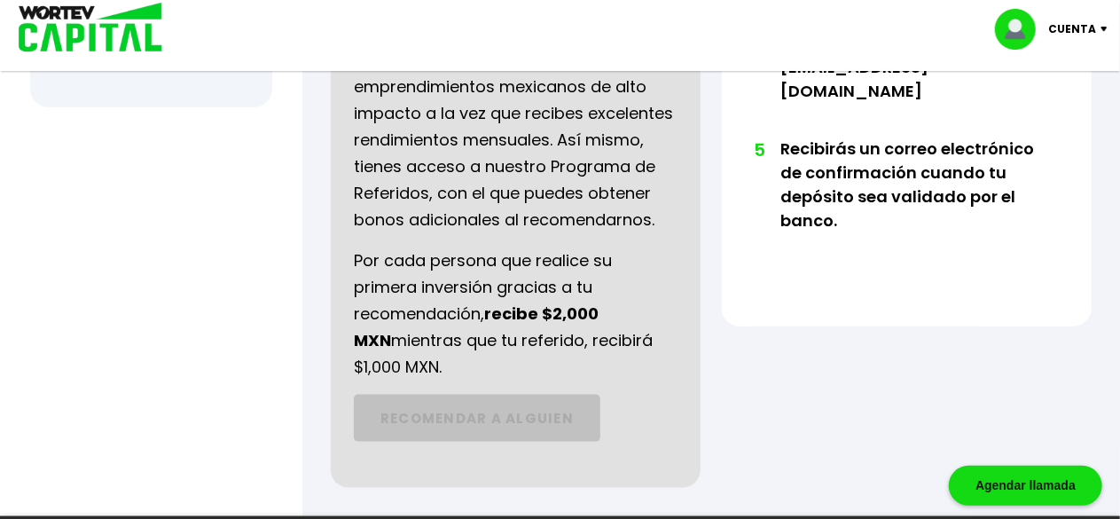
scroll to position [1014, 0]
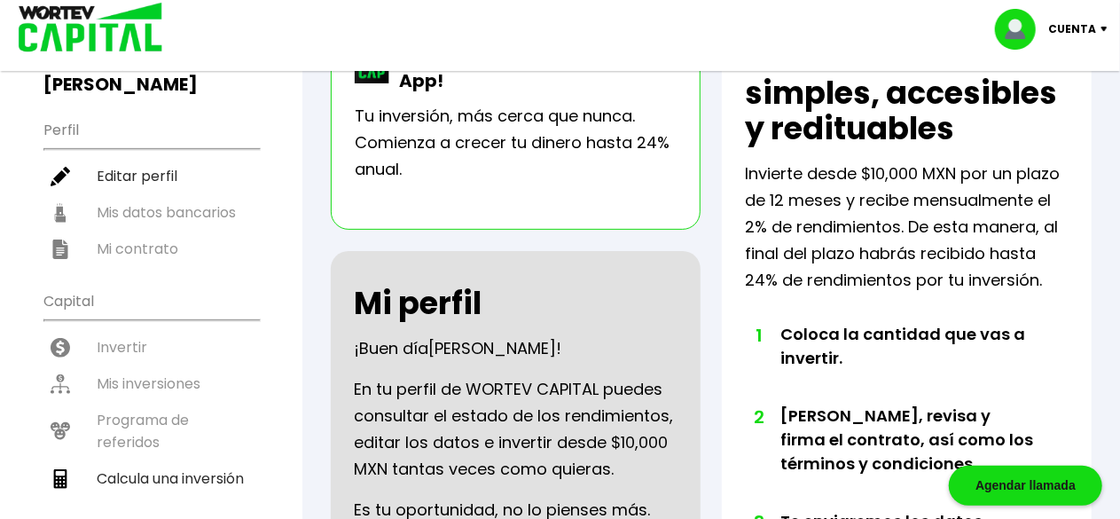
scroll to position [154, 0]
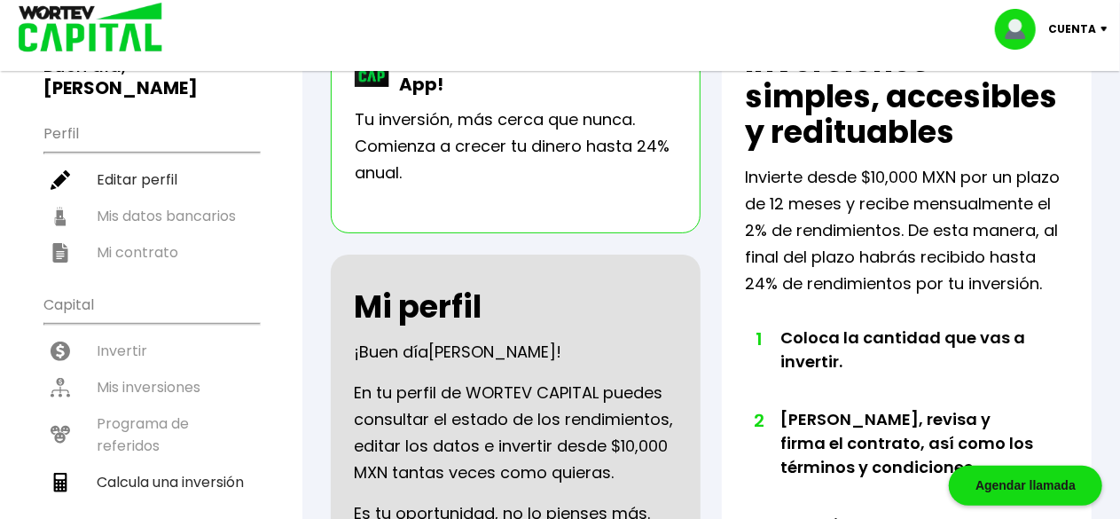
click at [138, 186] on ul "Perfil Editar perfil Mis datos bancarios Mi contrato" at bounding box center [150, 191] width 215 height 157
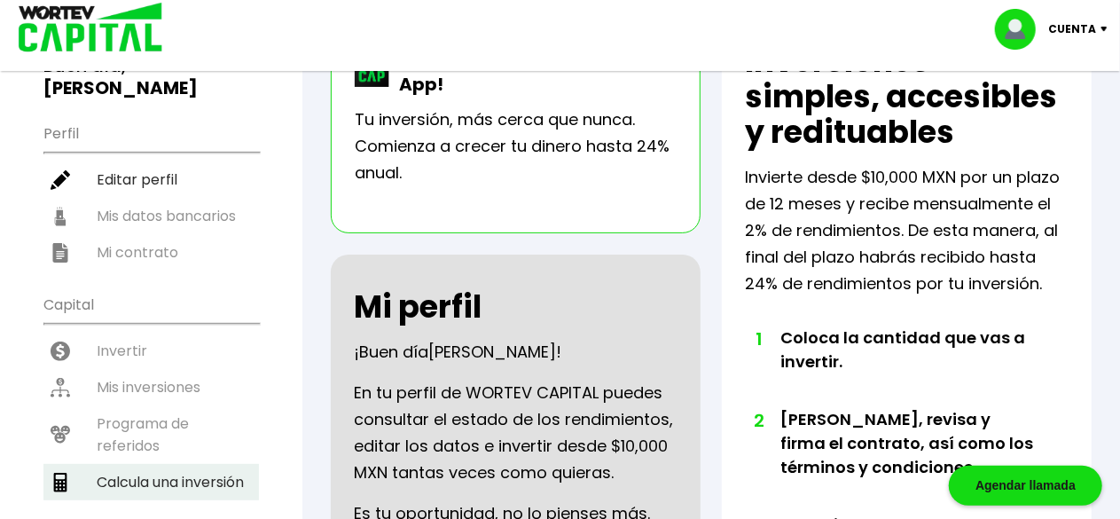
click at [170, 464] on li "Calcula una inversión" at bounding box center [150, 482] width 215 height 36
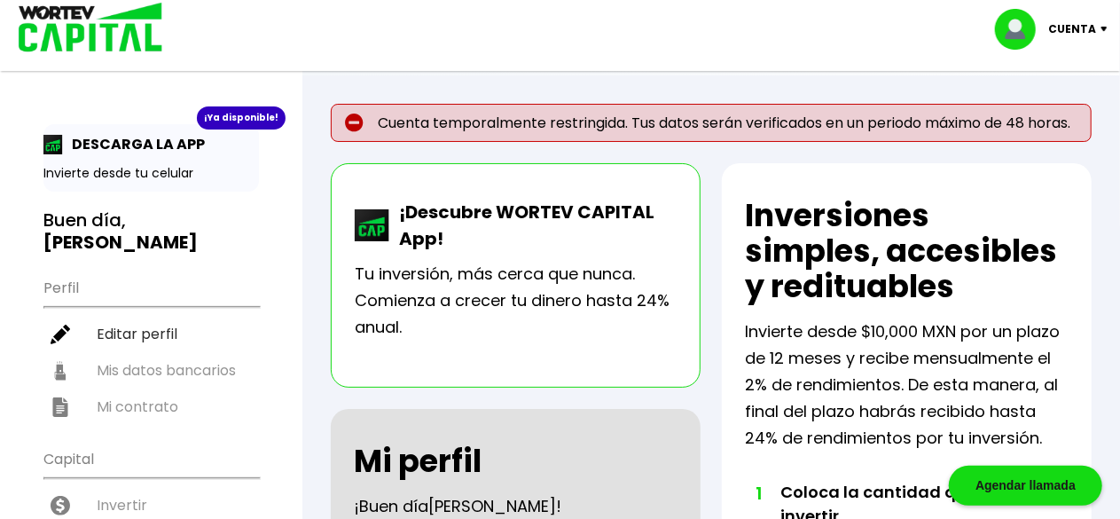
select select "1"
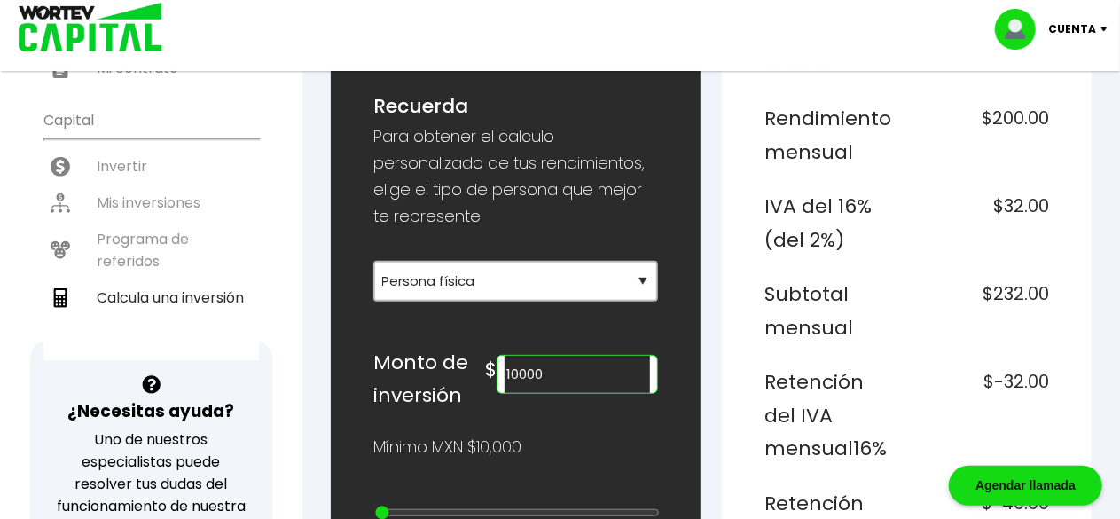
scroll to position [404, 0]
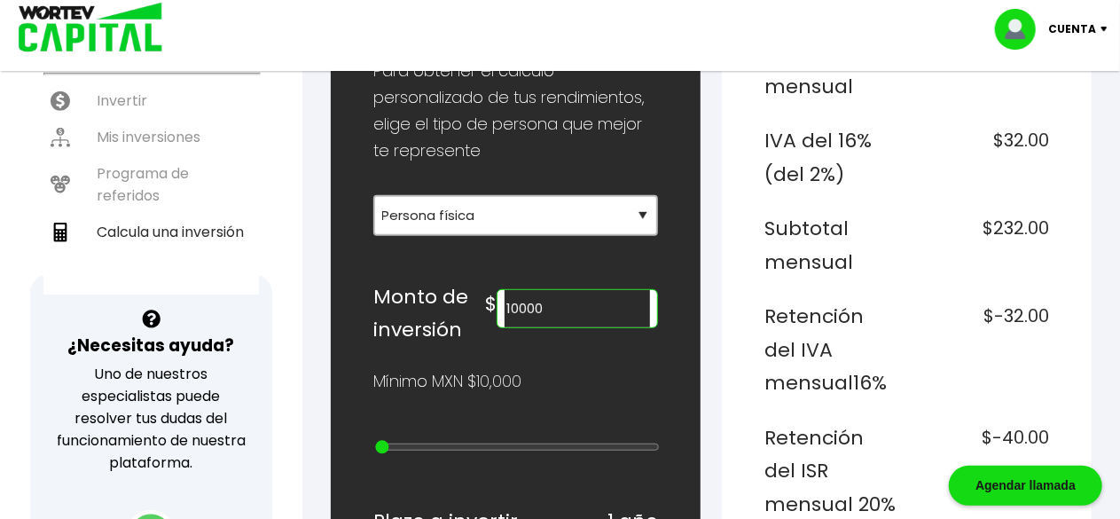
click at [583, 290] on input "10000" at bounding box center [576, 308] width 145 height 37
type input "1"
type input "500000"
click at [297, 312] on div "¡Ya disponible! DESCARGA LA APP Invierte desde tu celular Buen día, [PERSON_NAM…" at bounding box center [151, 165] width 302 height 1104
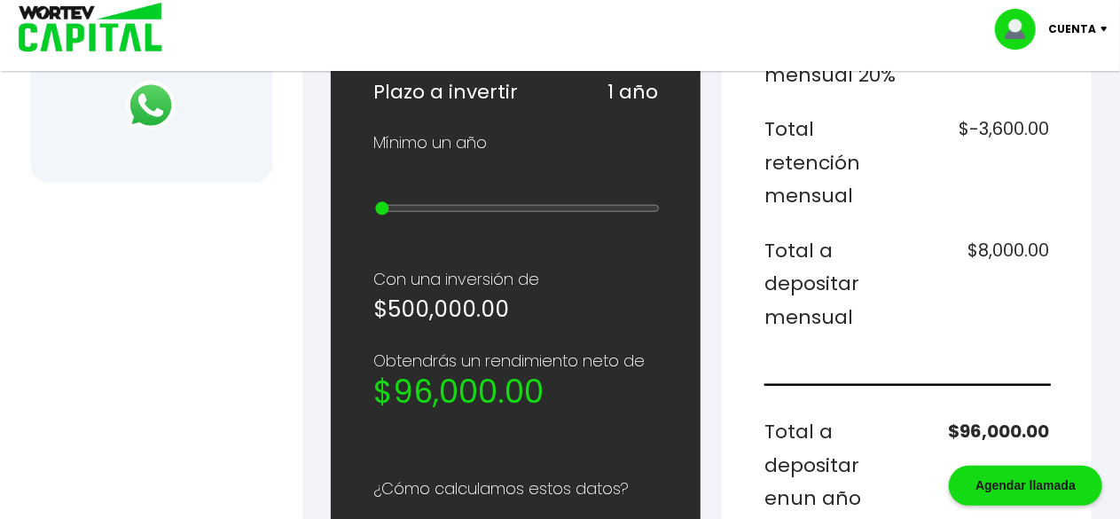
scroll to position [766, 0]
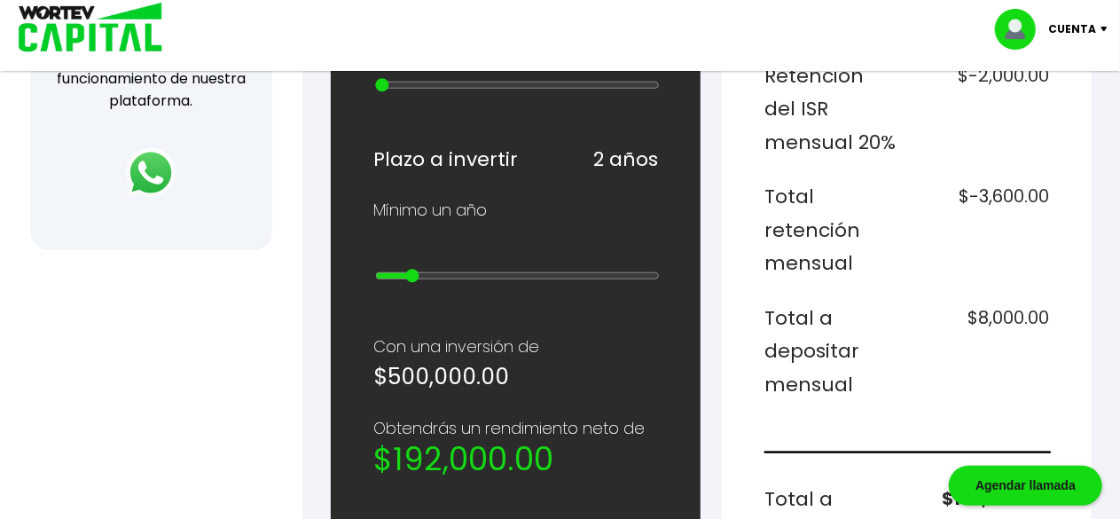
click at [416, 269] on input "range" at bounding box center [517, 276] width 285 height 14
type input "1"
click at [379, 269] on input "range" at bounding box center [517, 276] width 285 height 14
click at [317, 218] on div "Regresar Calcular una inversión ¿Cuánto quieres invertir? WORTEV CAPITAL crece …" at bounding box center [710, 198] width 817 height 1779
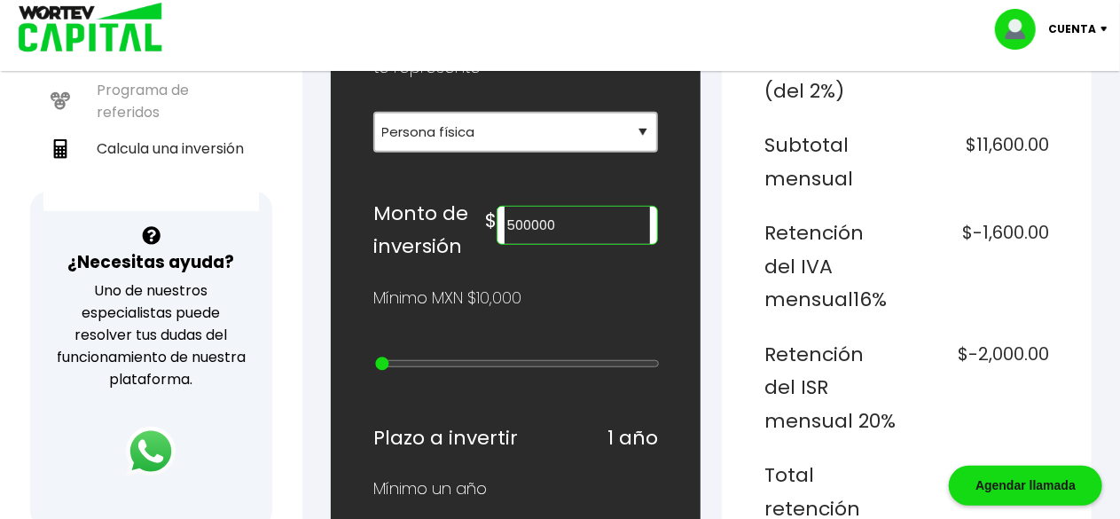
scroll to position [482, 0]
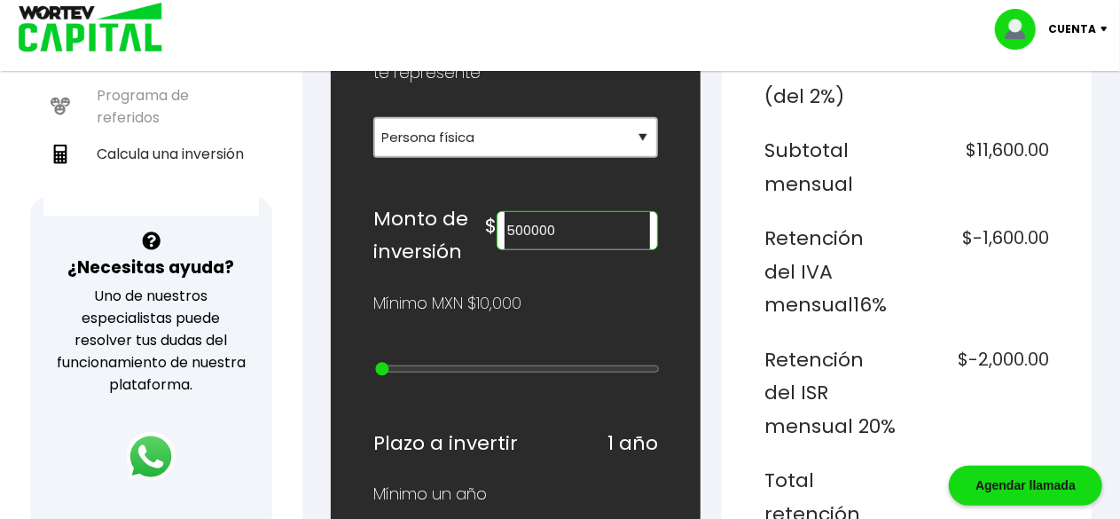
click at [542, 219] on input "500000" at bounding box center [576, 230] width 145 height 37
click at [295, 332] on div "¡Ya disponible! DESCARGA LA APP Invierte desde tu celular Buen día, [PERSON_NAM…" at bounding box center [151, 87] width 302 height 1104
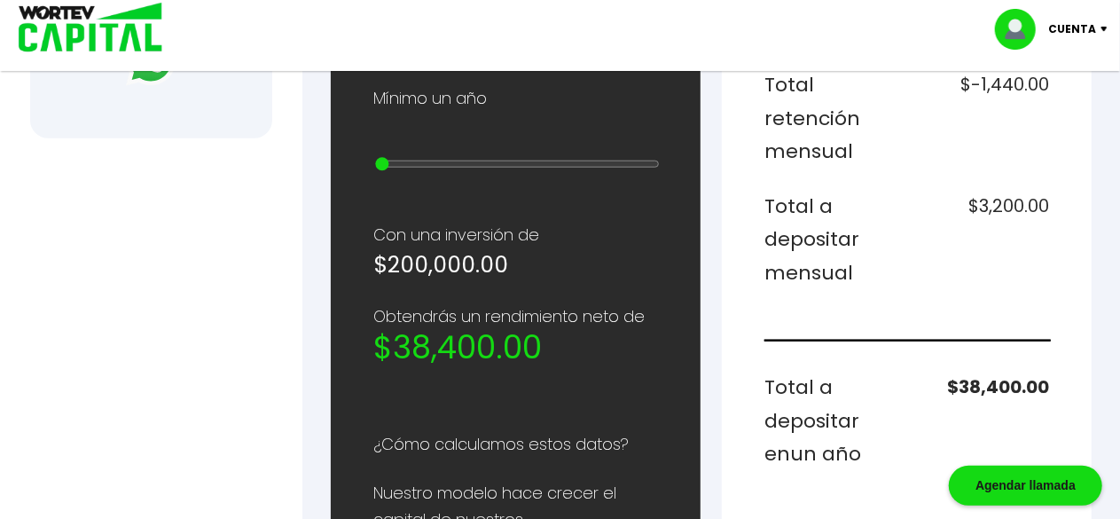
scroll to position [872, 0]
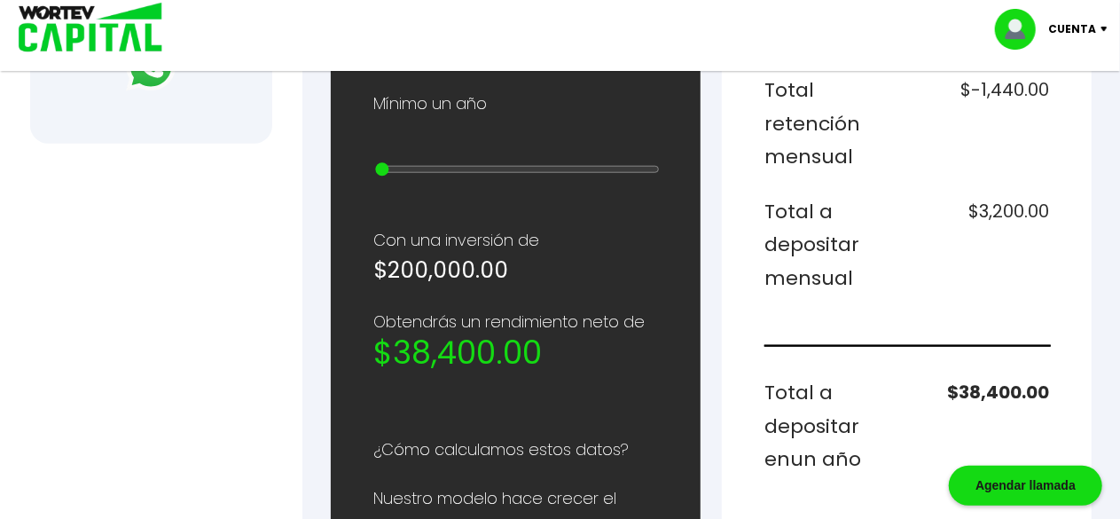
click at [276, 260] on div at bounding box center [560, 259] width 1120 height 519
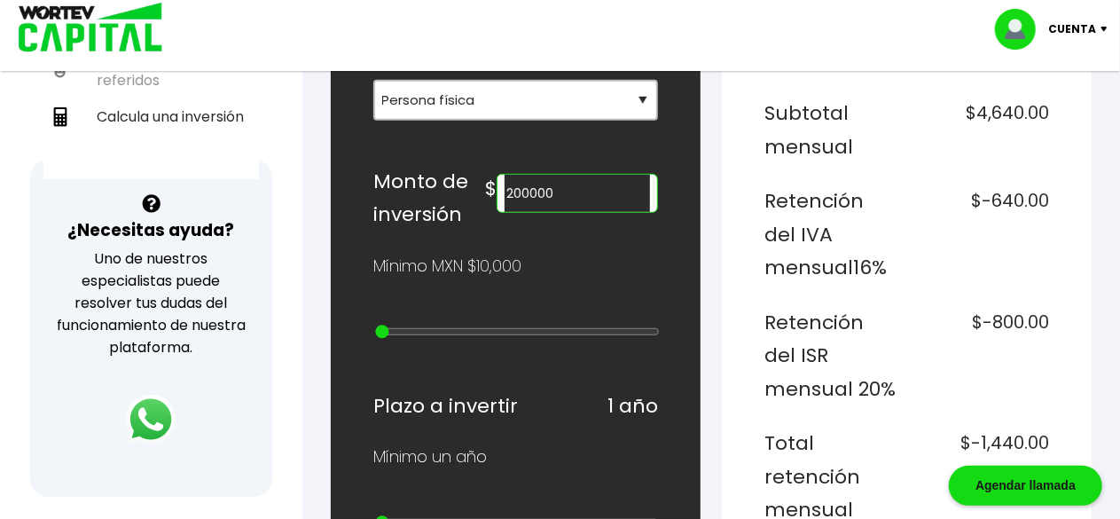
scroll to position [518, 0]
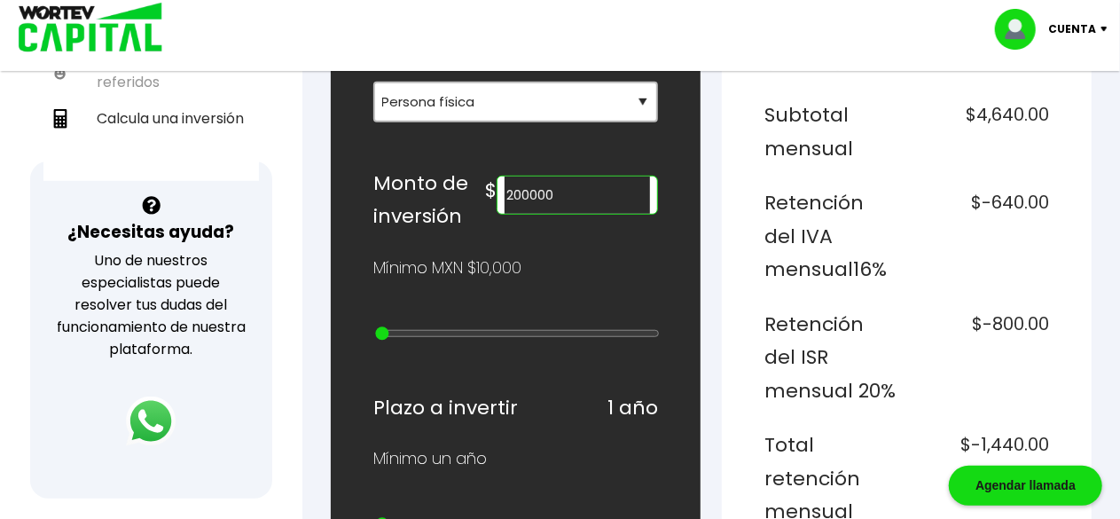
click at [542, 184] on input "200000" at bounding box center [576, 194] width 145 height 37
click at [293, 193] on div "¡Ya disponible! DESCARGA LA APP Invierte desde tu celular Buen día, [PERSON_NAM…" at bounding box center [151, 52] width 302 height 1104
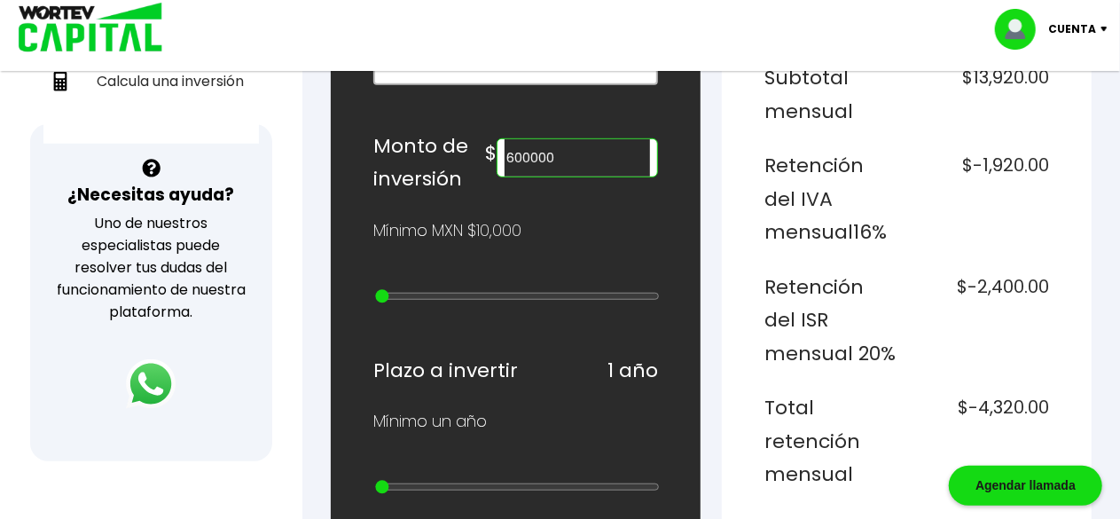
scroll to position [553, 0]
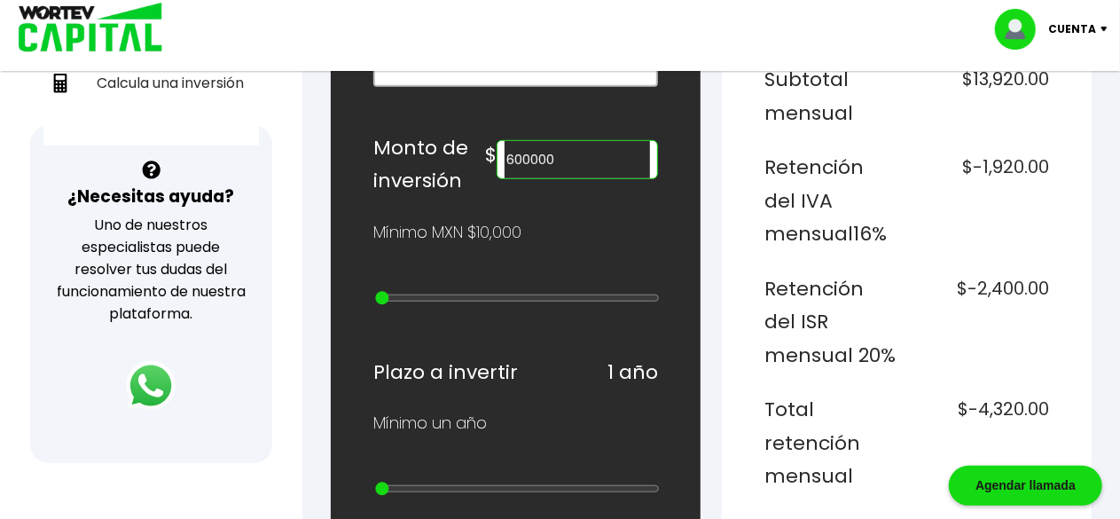
click at [542, 144] on input "600000" at bounding box center [576, 159] width 145 height 37
type input "700000"
click at [282, 189] on div "¡Ya disponible! DESCARGA LA APP Invierte desde tu celular Buen día, [PERSON_NAM…" at bounding box center [151, 16] width 302 height 1104
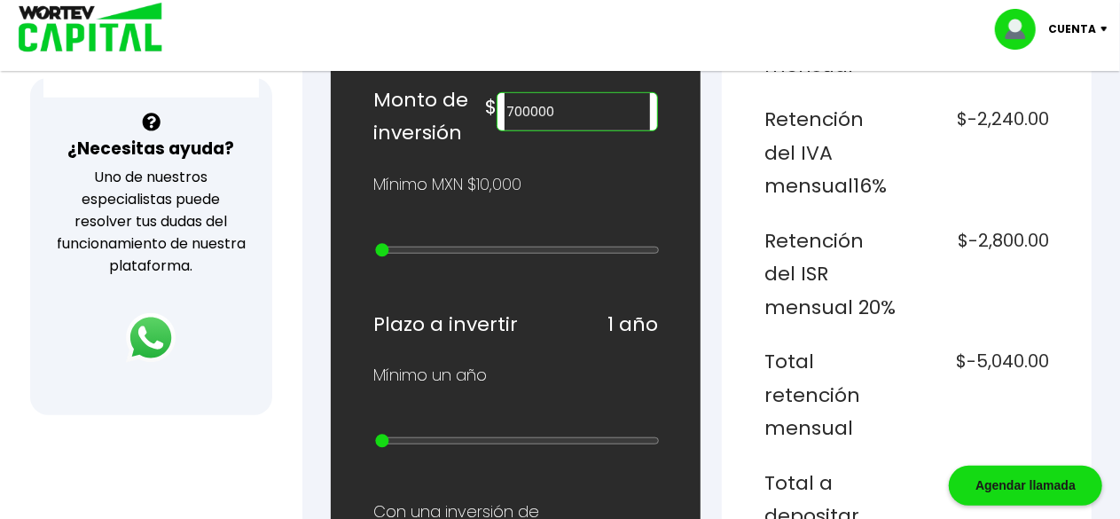
scroll to position [589, 0]
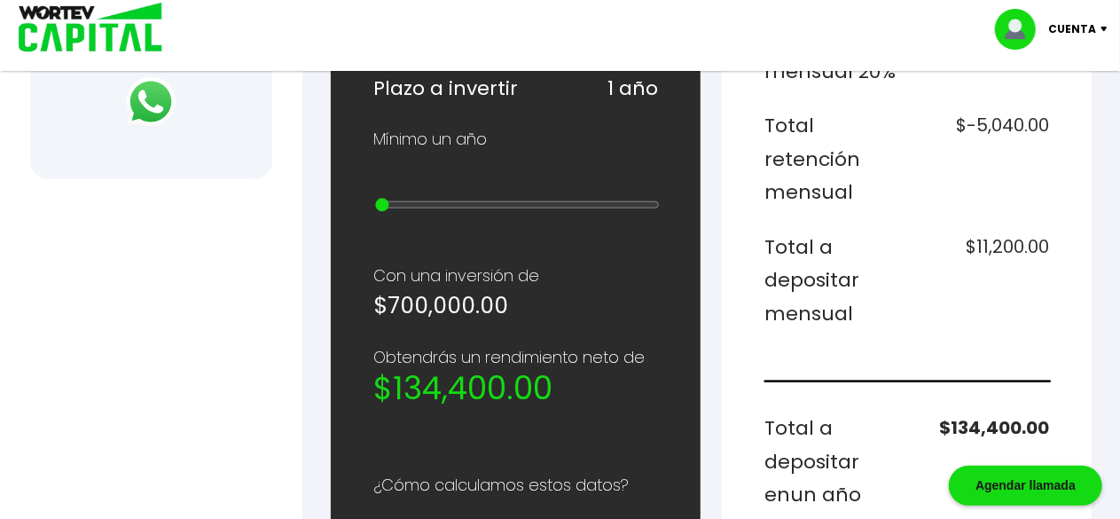
scroll to position [802, 0]
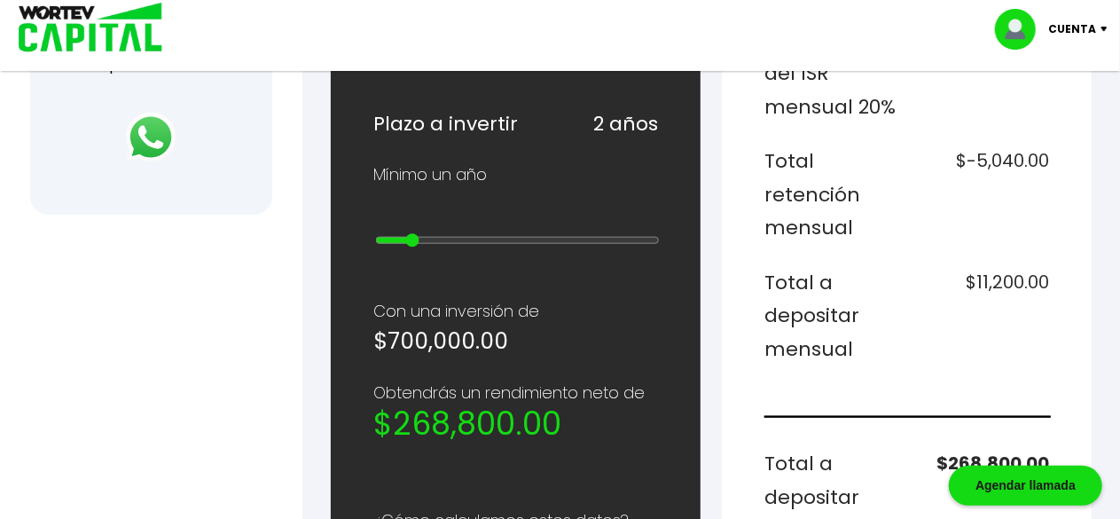
click at [415, 233] on input "range" at bounding box center [517, 240] width 285 height 14
click at [447, 233] on input "range" at bounding box center [517, 240] width 285 height 14
click at [465, 233] on input "range" at bounding box center [517, 240] width 285 height 14
click at [507, 233] on input "range" at bounding box center [517, 240] width 285 height 14
click at [531, 233] on input "range" at bounding box center [517, 240] width 285 height 14
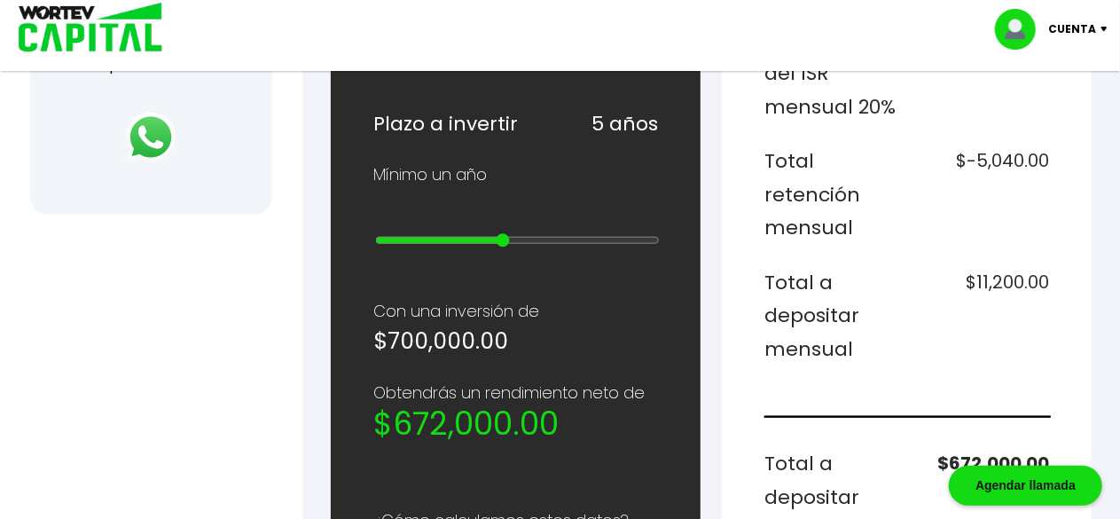
click at [498, 233] on input "range" at bounding box center [517, 240] width 285 height 14
click at [539, 233] on input "range" at bounding box center [517, 240] width 285 height 14
click at [566, 233] on input "range" at bounding box center [517, 240] width 285 height 14
click at [588, 233] on input "range" at bounding box center [517, 240] width 285 height 14
click at [621, 233] on input "range" at bounding box center [517, 240] width 285 height 14
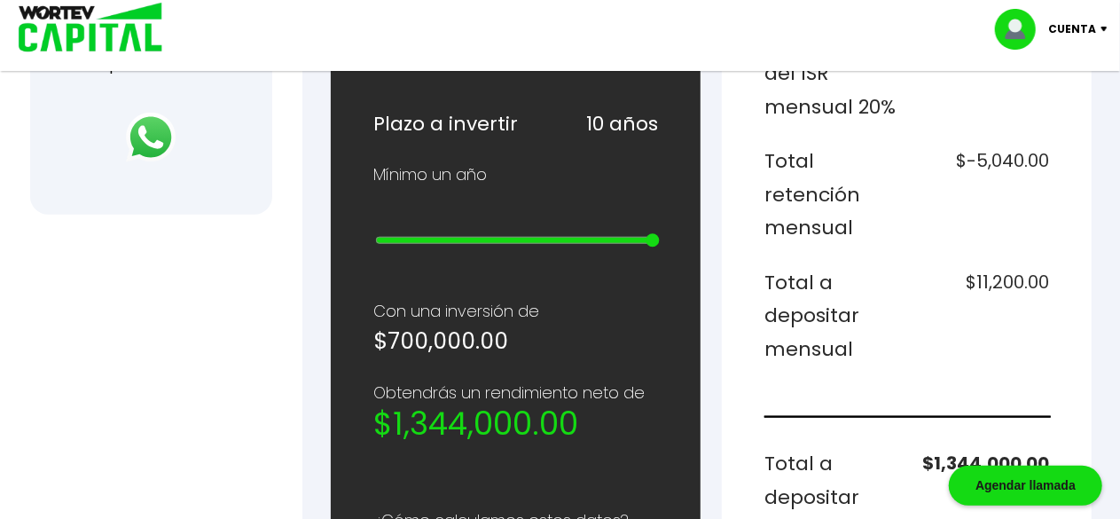
type input "10"
click at [656, 233] on input "range" at bounding box center [517, 240] width 285 height 14
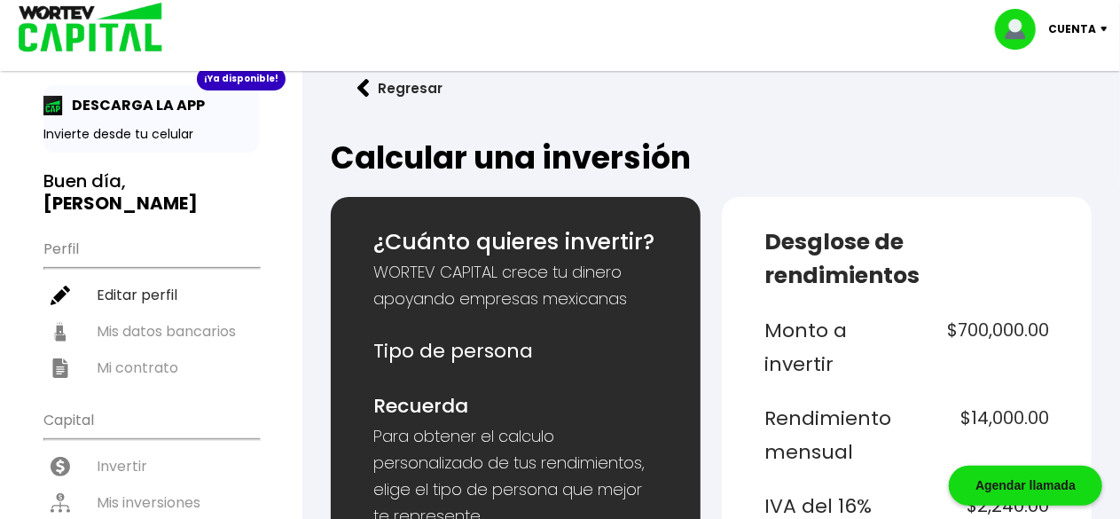
scroll to position [0, 0]
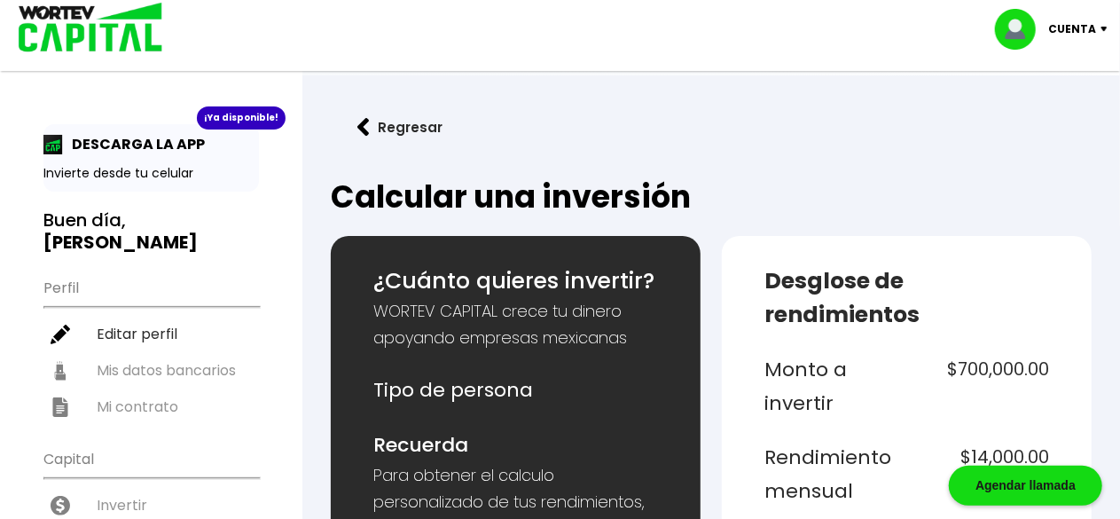
click at [1083, 20] on p "Cuenta" at bounding box center [1072, 29] width 48 height 27
click at [1047, 118] on li "Cerrar sesión" at bounding box center [1053, 118] width 142 height 36
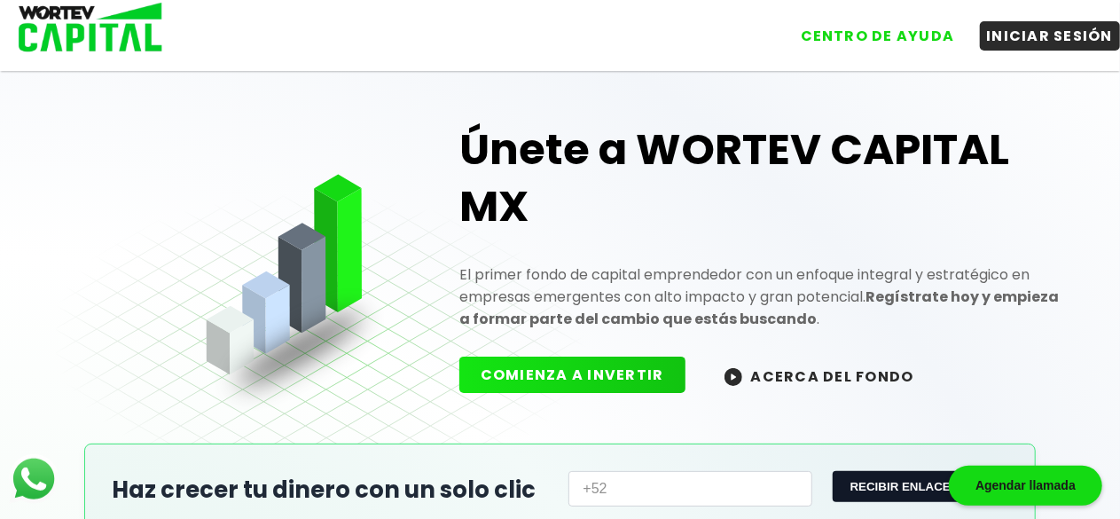
click at [781, 381] on button "ACERCA DEL FONDO" at bounding box center [819, 375] width 232 height 38
